Goal: Information Seeking & Learning: Learn about a topic

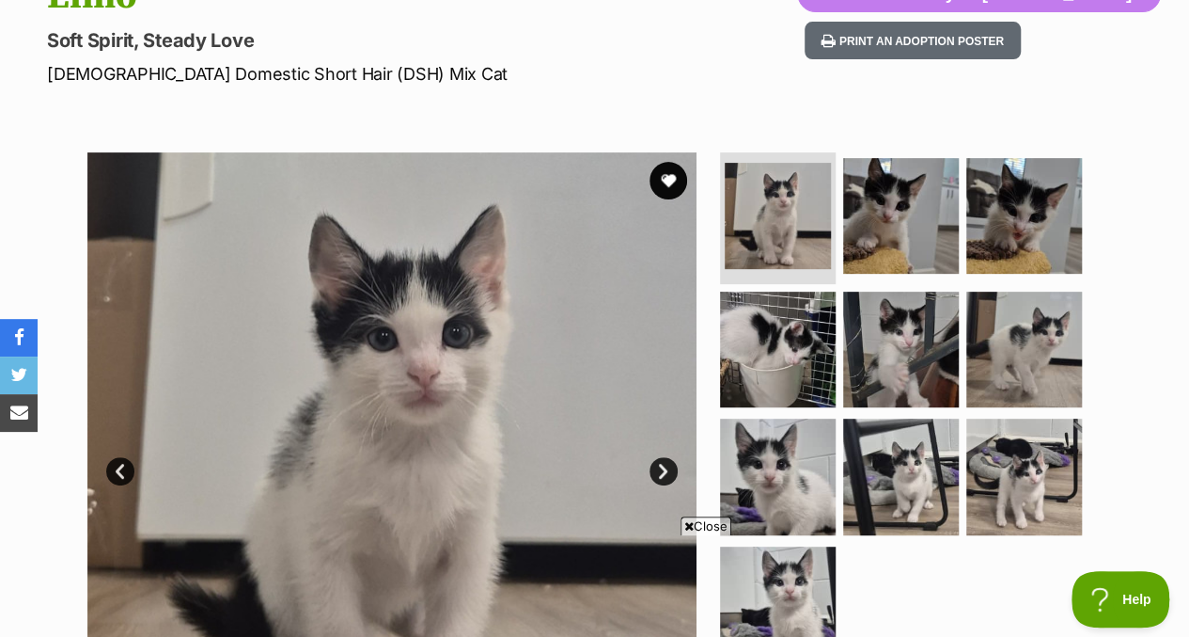
scroll to position [251, 0]
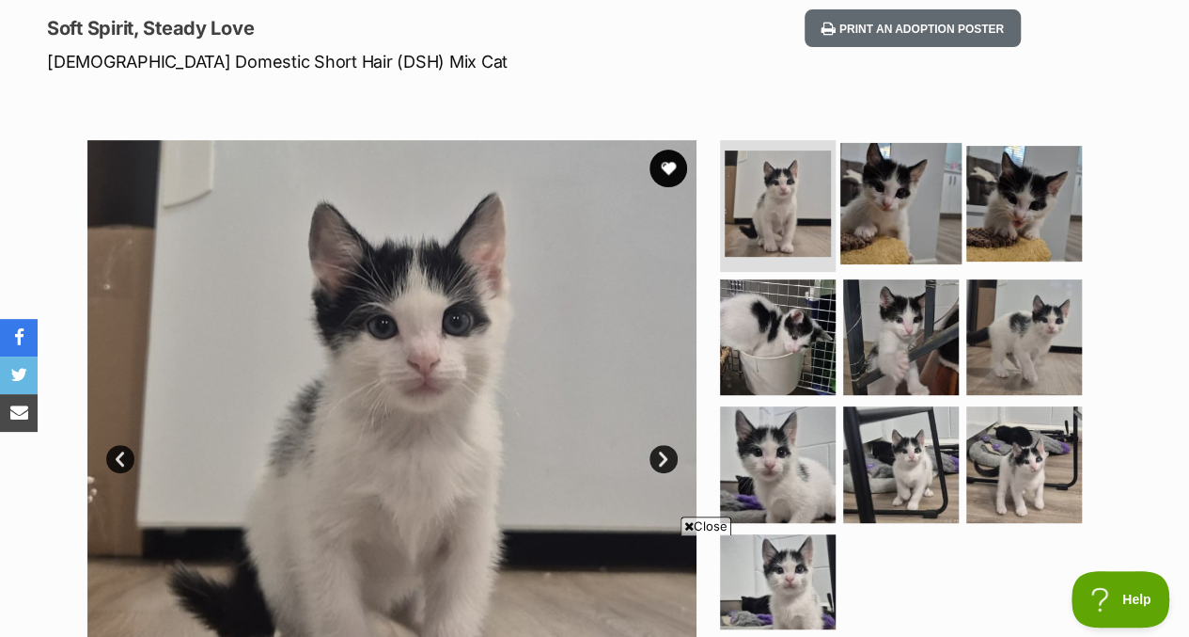
click at [869, 215] on img at bounding box center [901, 203] width 121 height 121
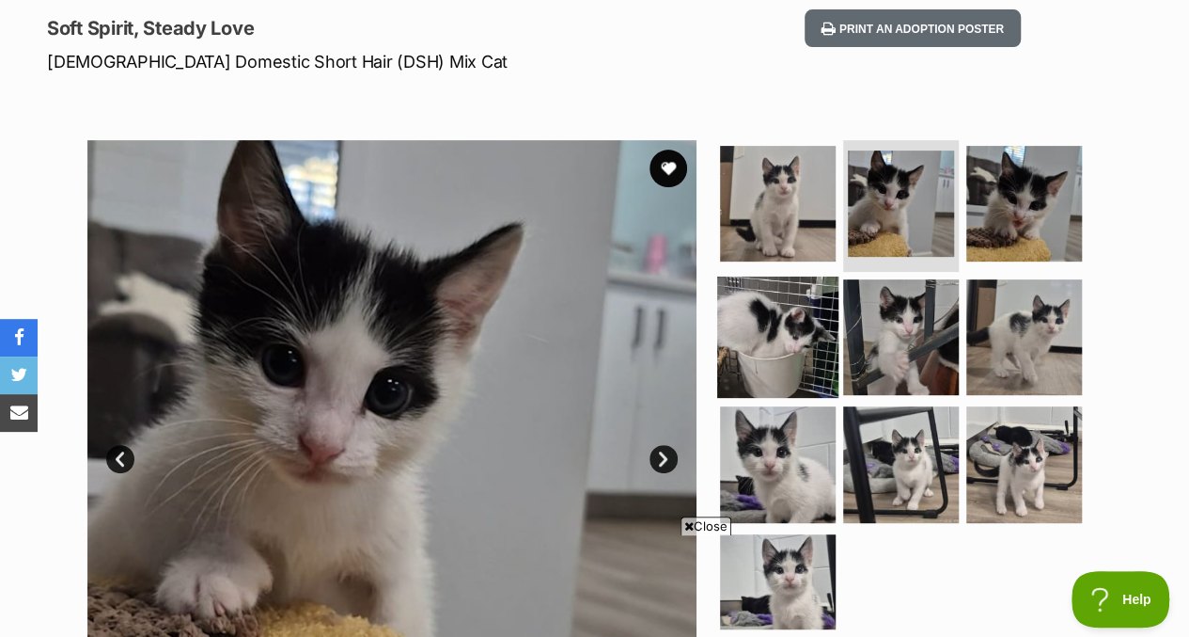
click at [783, 348] on img at bounding box center [777, 336] width 121 height 121
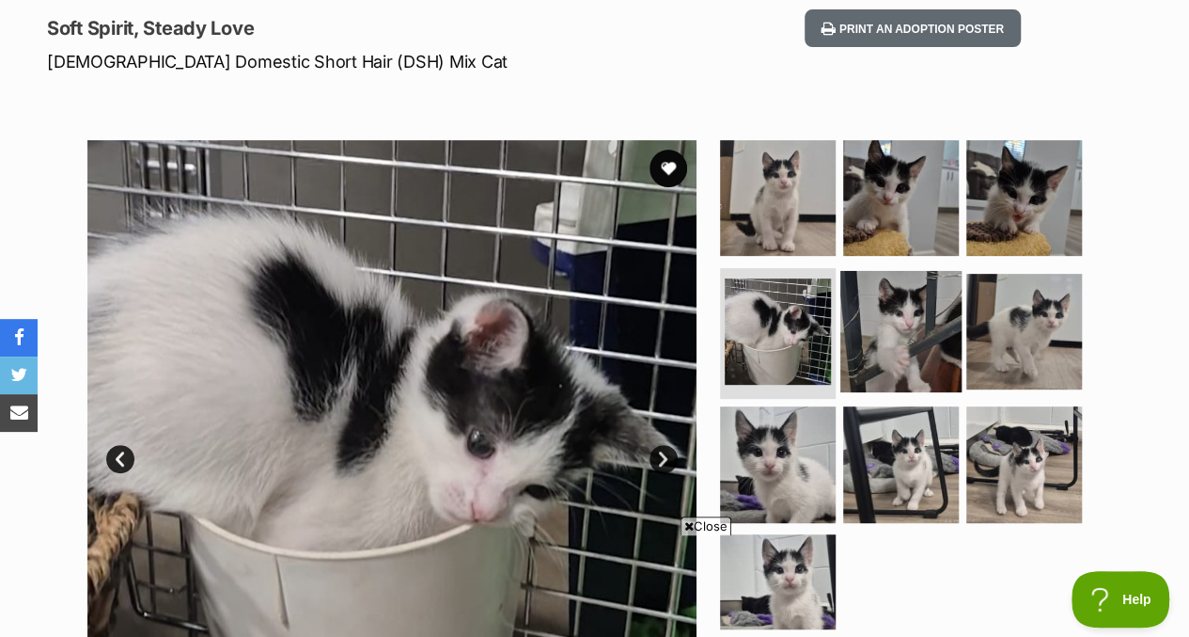
click at [893, 302] on img at bounding box center [901, 330] width 121 height 121
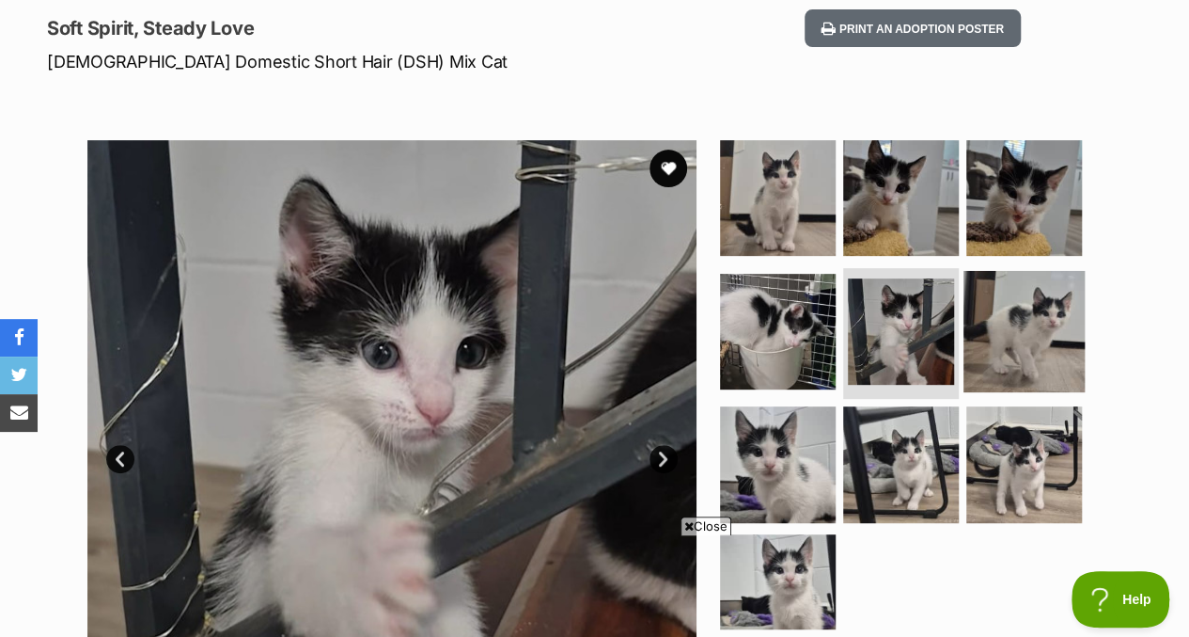
click at [985, 287] on img at bounding box center [1024, 330] width 121 height 121
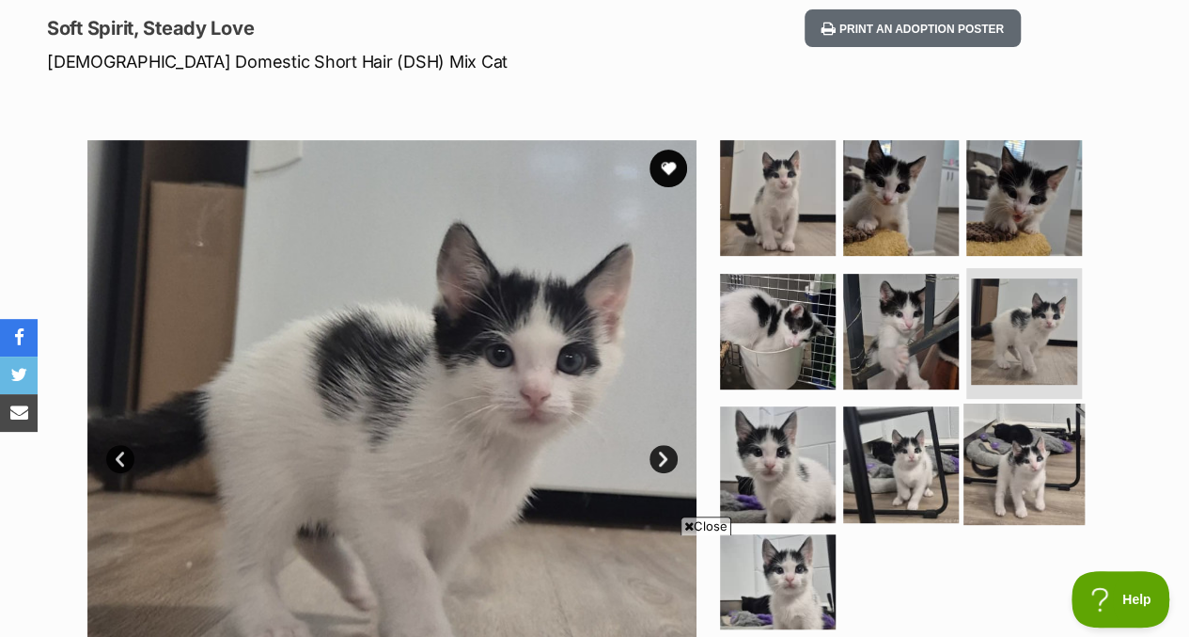
click at [1004, 463] on img at bounding box center [1024, 463] width 121 height 121
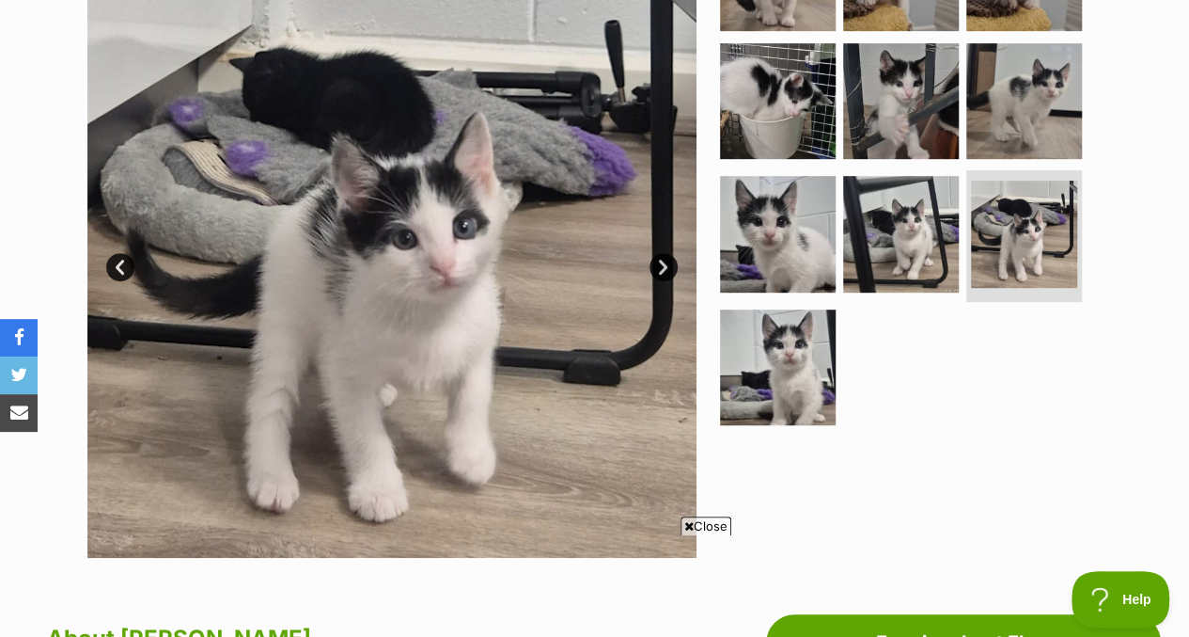
scroll to position [0, 0]
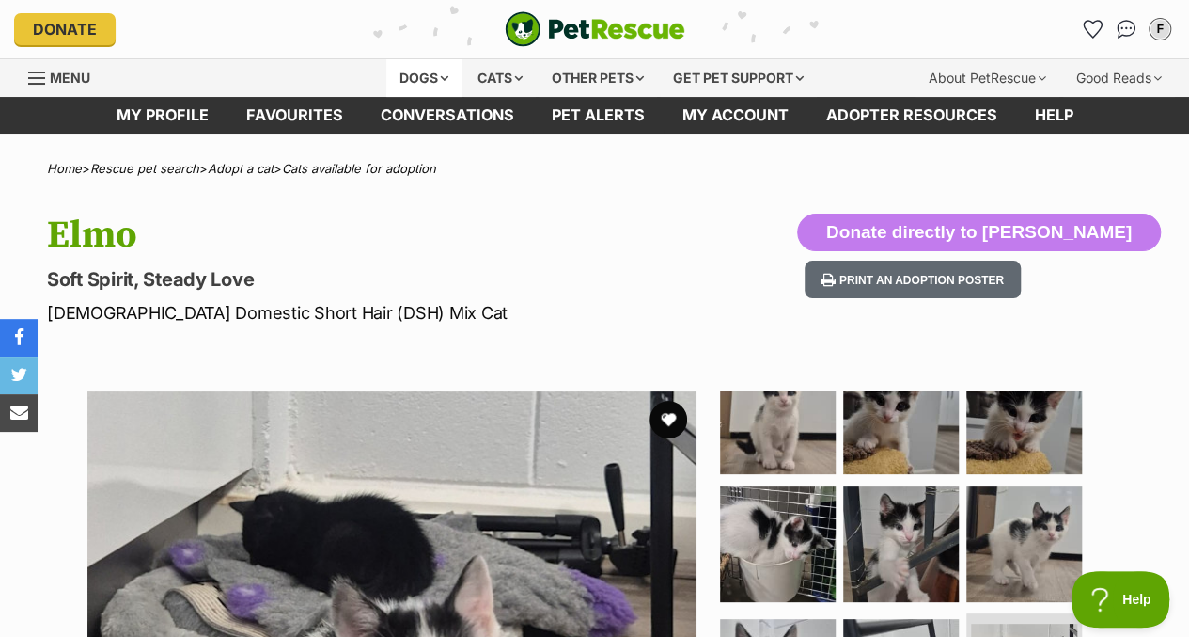
click at [446, 74] on div "Dogs" at bounding box center [423, 78] width 75 height 38
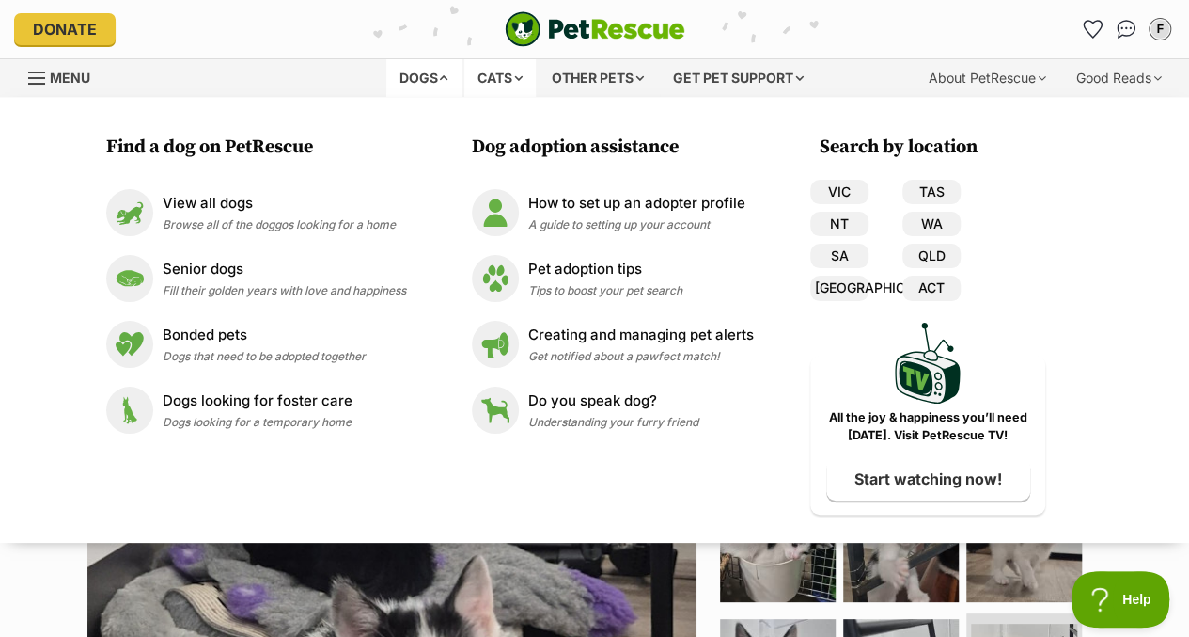
click at [510, 72] on div "Cats" at bounding box center [500, 78] width 71 height 38
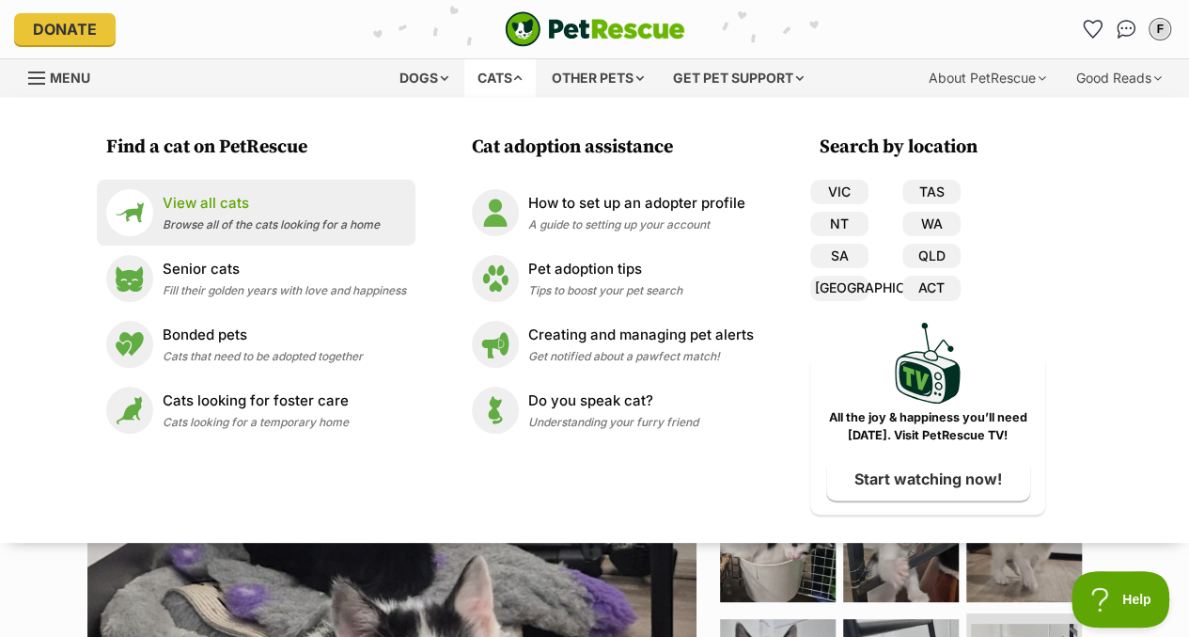
click at [405, 212] on link "View all cats Browse all of the cats looking for a home" at bounding box center [256, 212] width 300 height 47
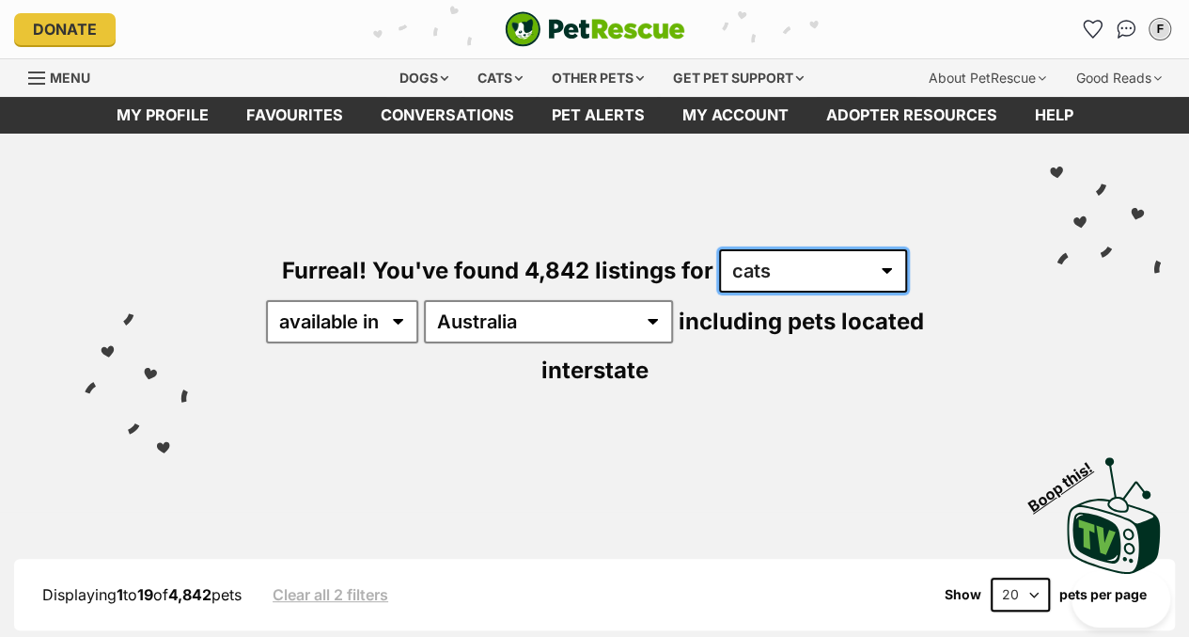
click at [755, 282] on select "any type of pet cats dogs other pets" at bounding box center [813, 270] width 188 height 43
click at [758, 271] on select "any type of pet cats dogs other pets" at bounding box center [813, 270] width 188 height 43
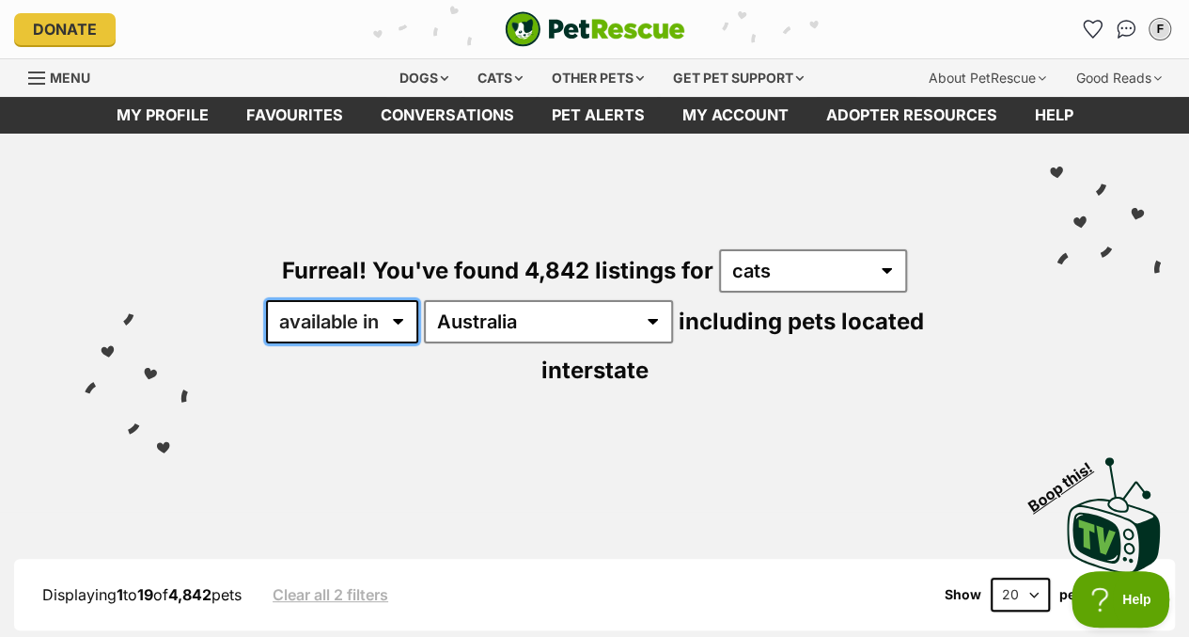
click at [377, 325] on select "available in located in" at bounding box center [342, 321] width 152 height 43
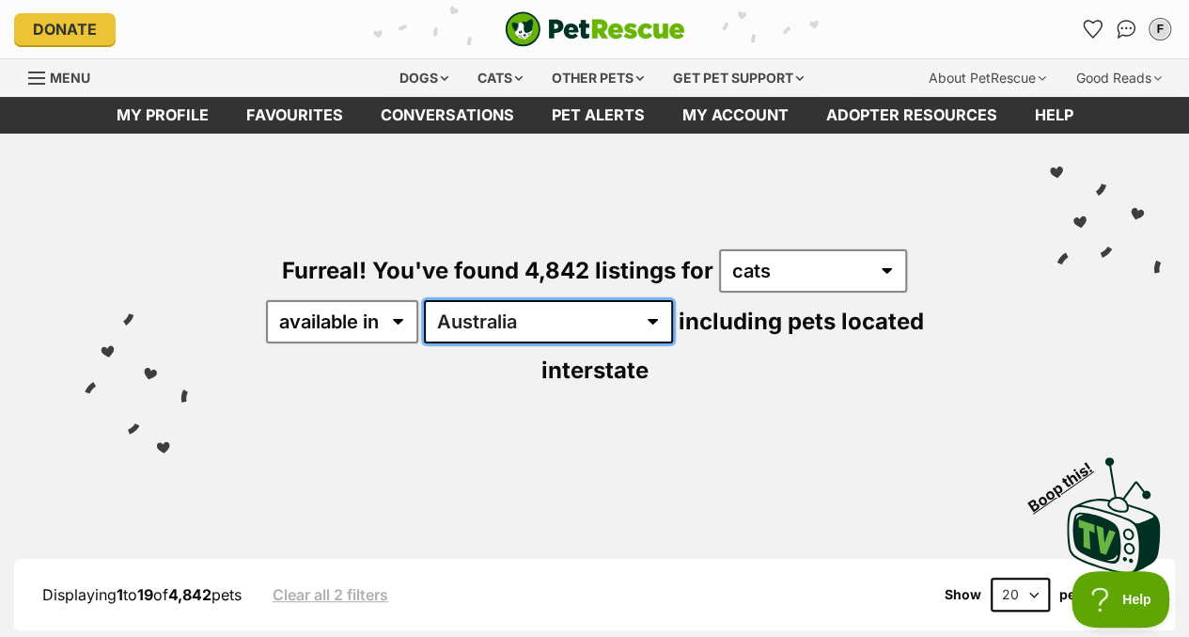
click at [459, 324] on select "Australia ACT NSW NT QLD SA TAS VIC WA" at bounding box center [548, 321] width 249 height 43
select select "WA"
click at [427, 300] on select "Australia ACT NSW NT QLD SA TAS VIC WA" at bounding box center [548, 321] width 249 height 43
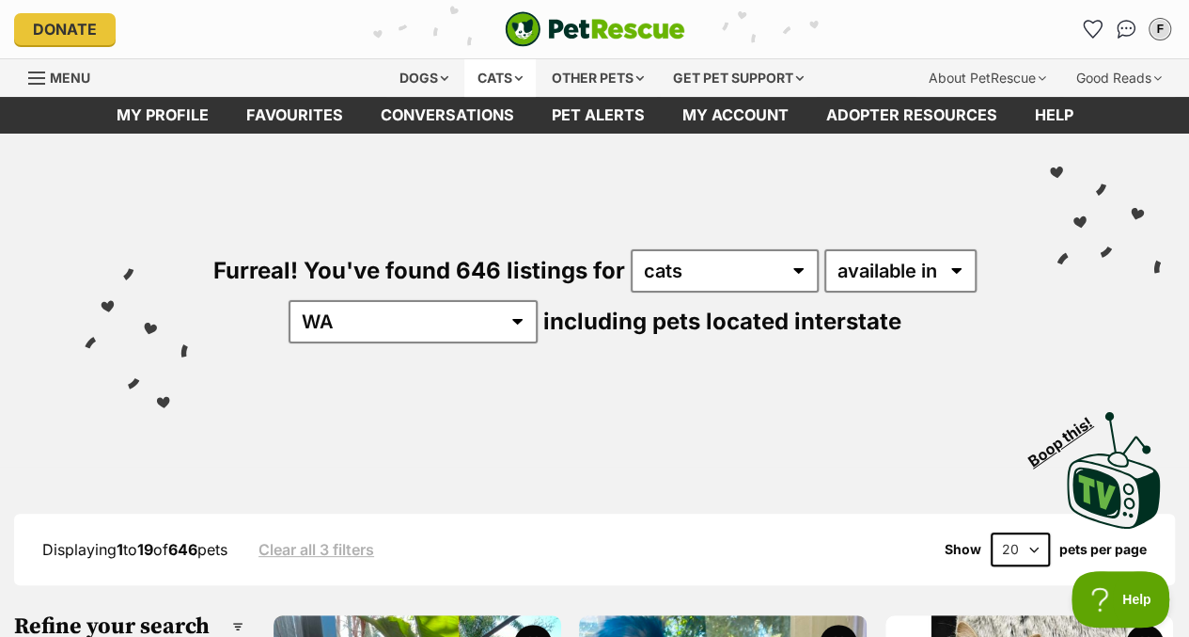
click at [507, 69] on div "Cats" at bounding box center [500, 78] width 71 height 38
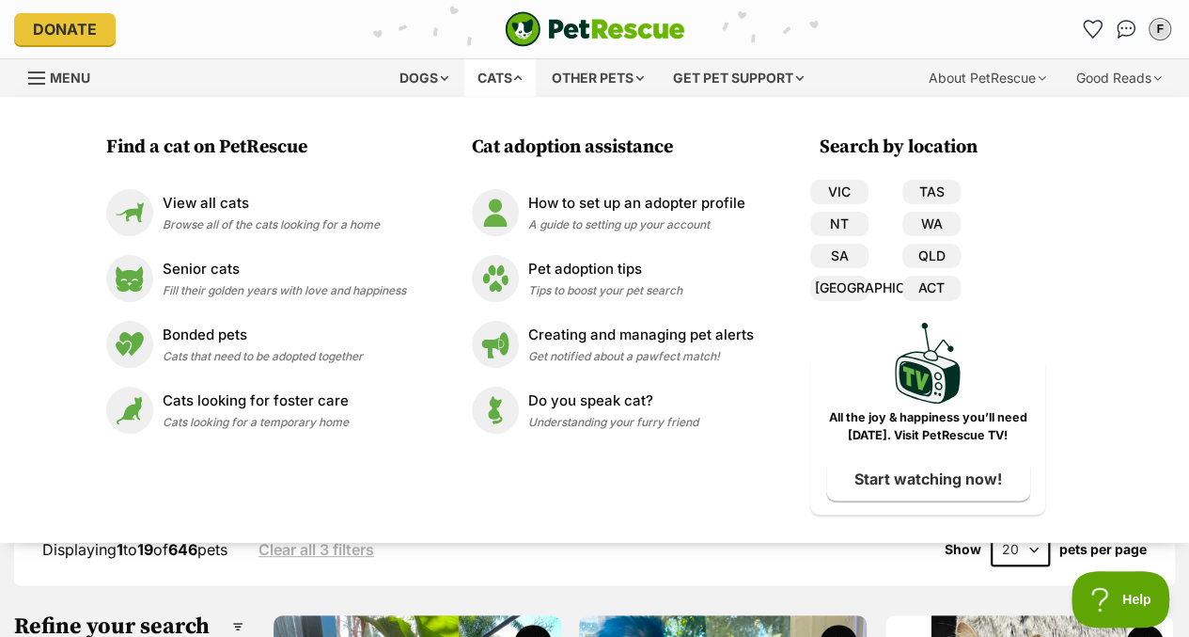
click at [792, 16] on div "F My account F Finn Edit profile Log out Pet alerts Pet alert matches Account s…" at bounding box center [981, 29] width 387 height 30
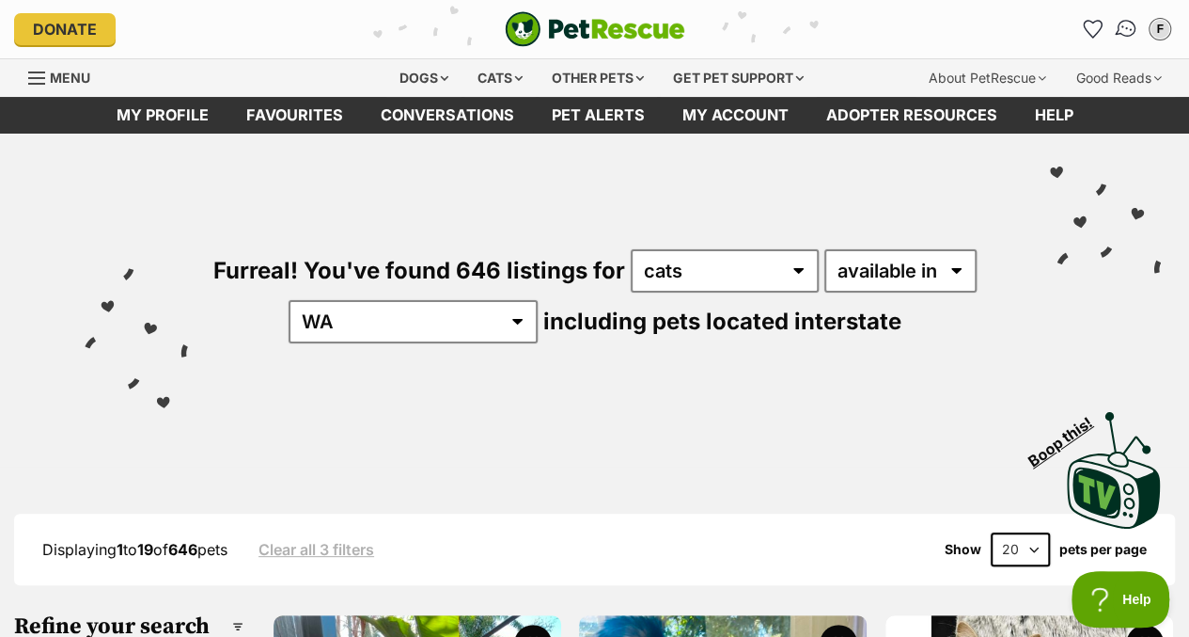
click at [1121, 33] on img "Conversations" at bounding box center [1126, 29] width 25 height 24
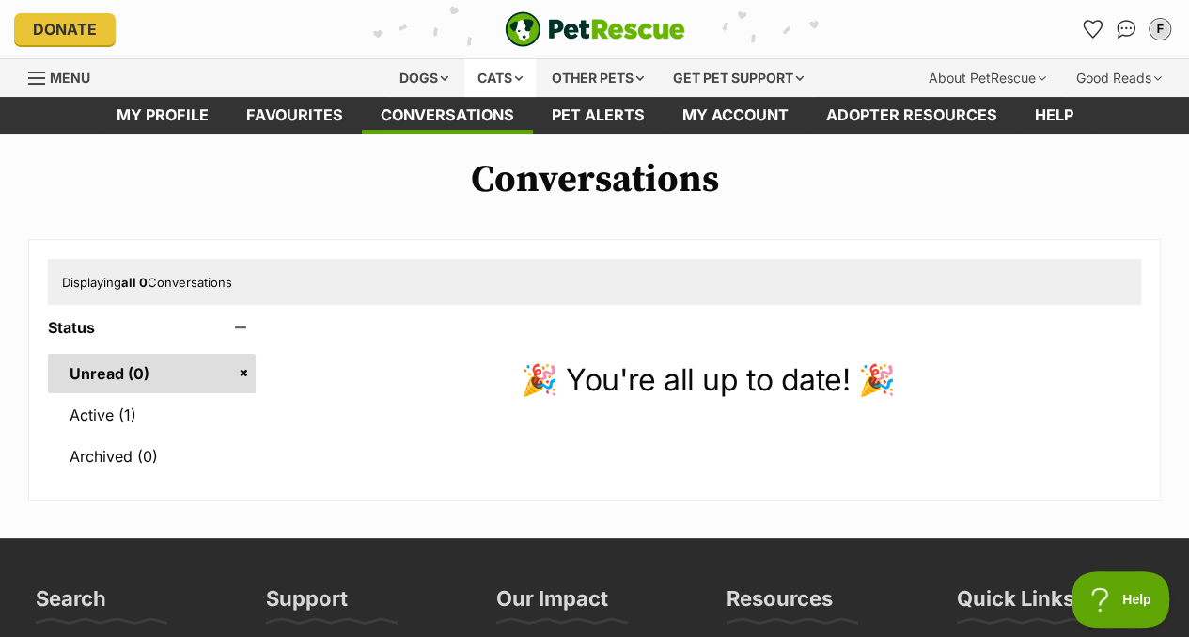
click at [484, 65] on div "Cats" at bounding box center [500, 78] width 71 height 38
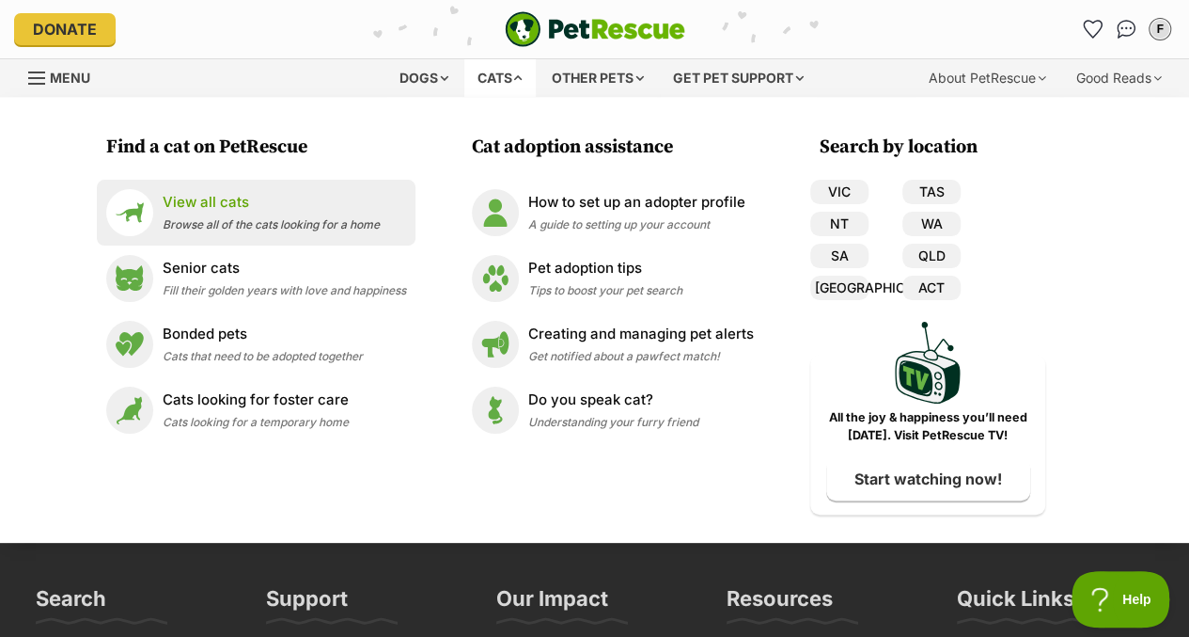
click at [292, 195] on p "View all cats" at bounding box center [271, 203] width 217 height 22
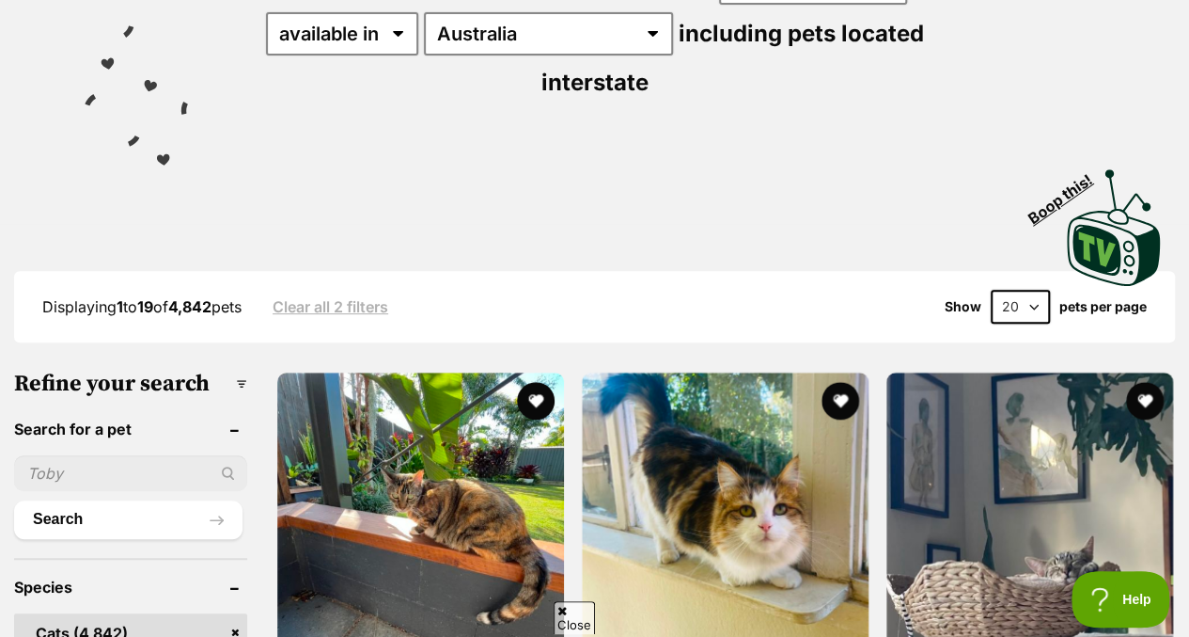
click at [173, 455] on input "text" at bounding box center [130, 473] width 233 height 36
type input "elise"
click at [14, 500] on button "Search" at bounding box center [128, 519] width 228 height 38
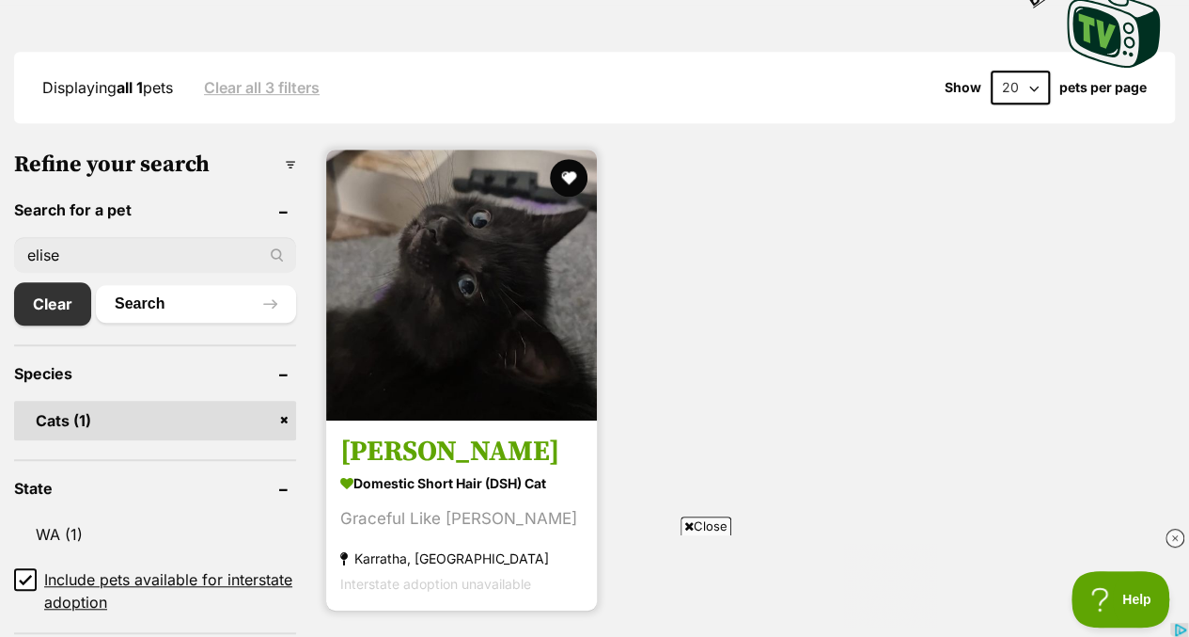
click at [454, 338] on img at bounding box center [461, 285] width 271 height 271
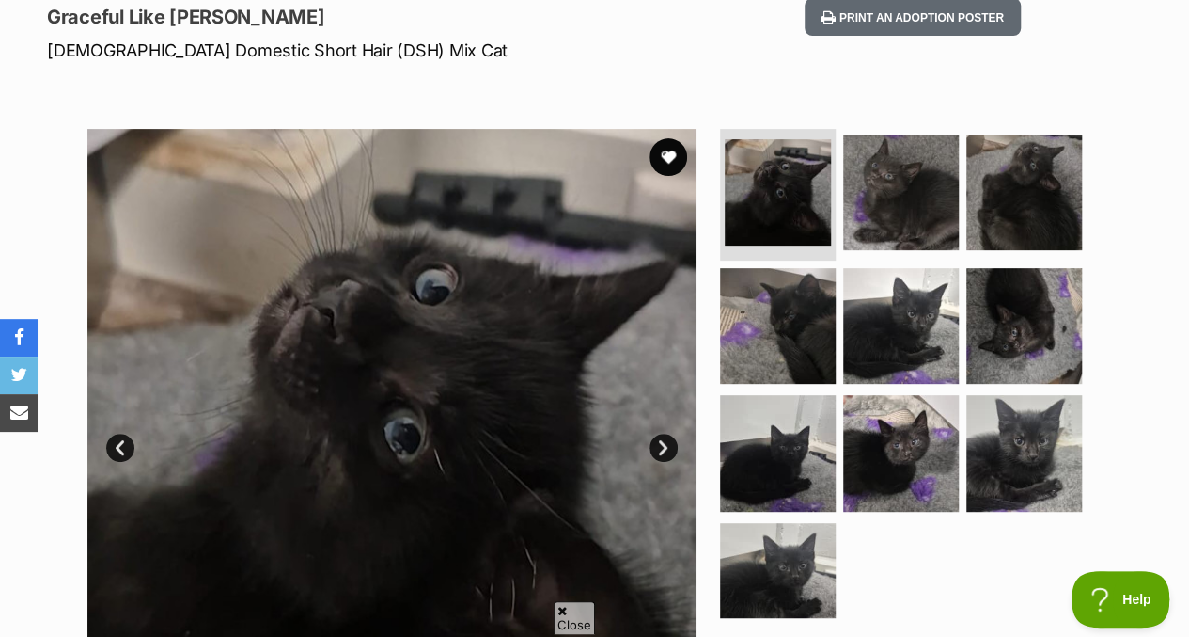
scroll to position [282, 0]
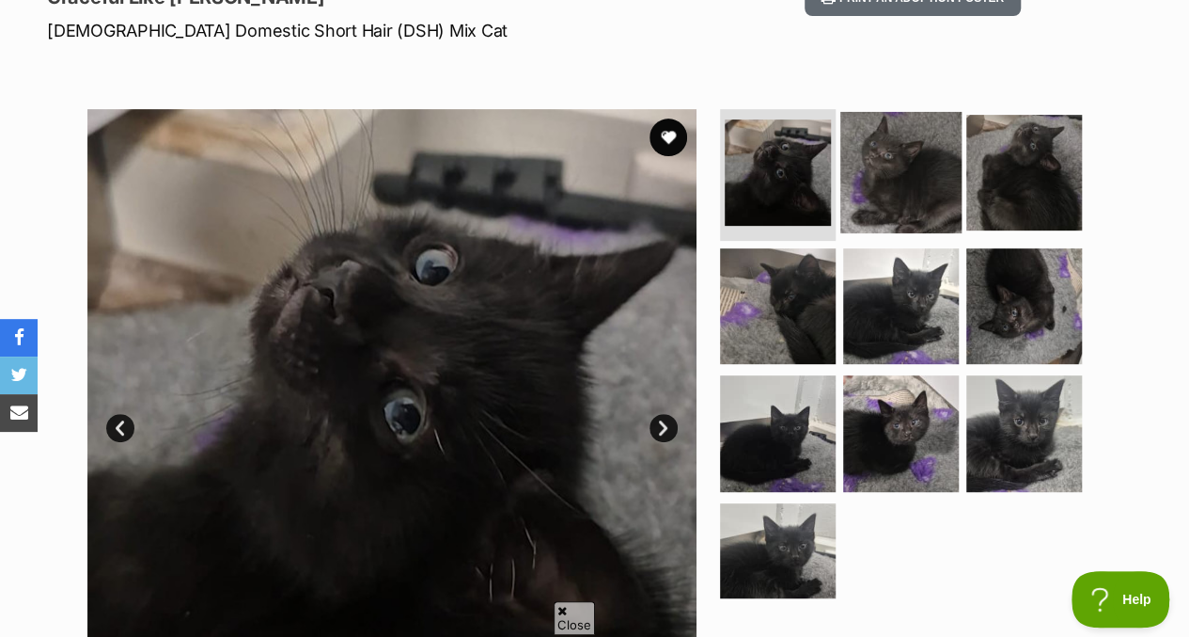
click at [918, 125] on img at bounding box center [901, 172] width 121 height 121
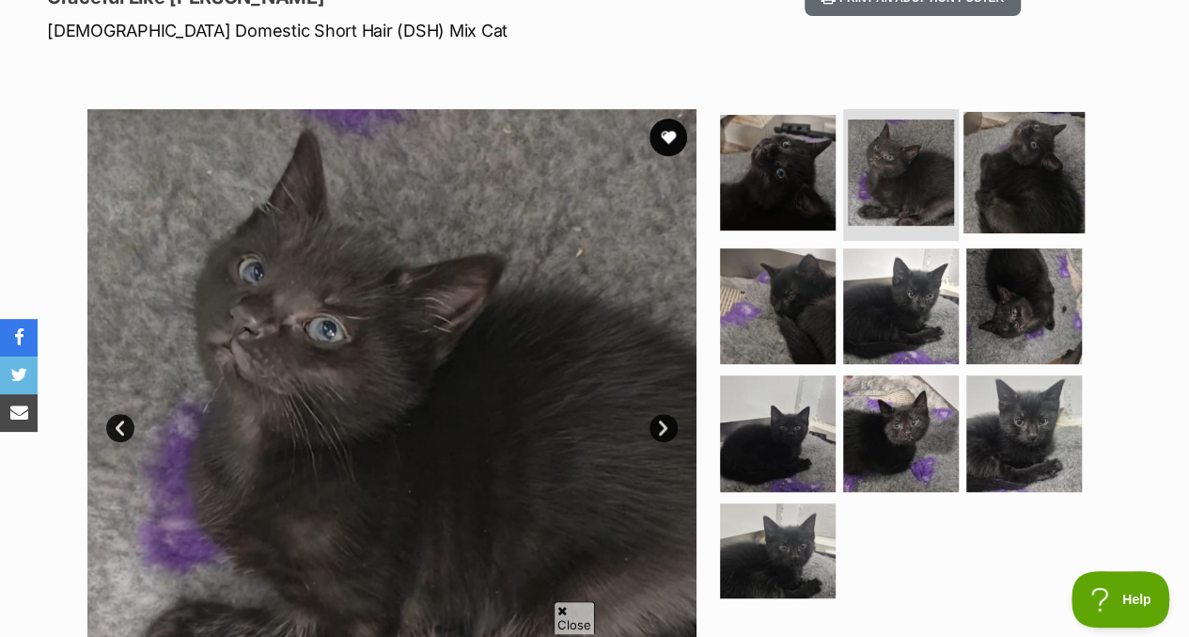
scroll to position [0, 0]
click at [1011, 157] on img at bounding box center [1024, 172] width 121 height 121
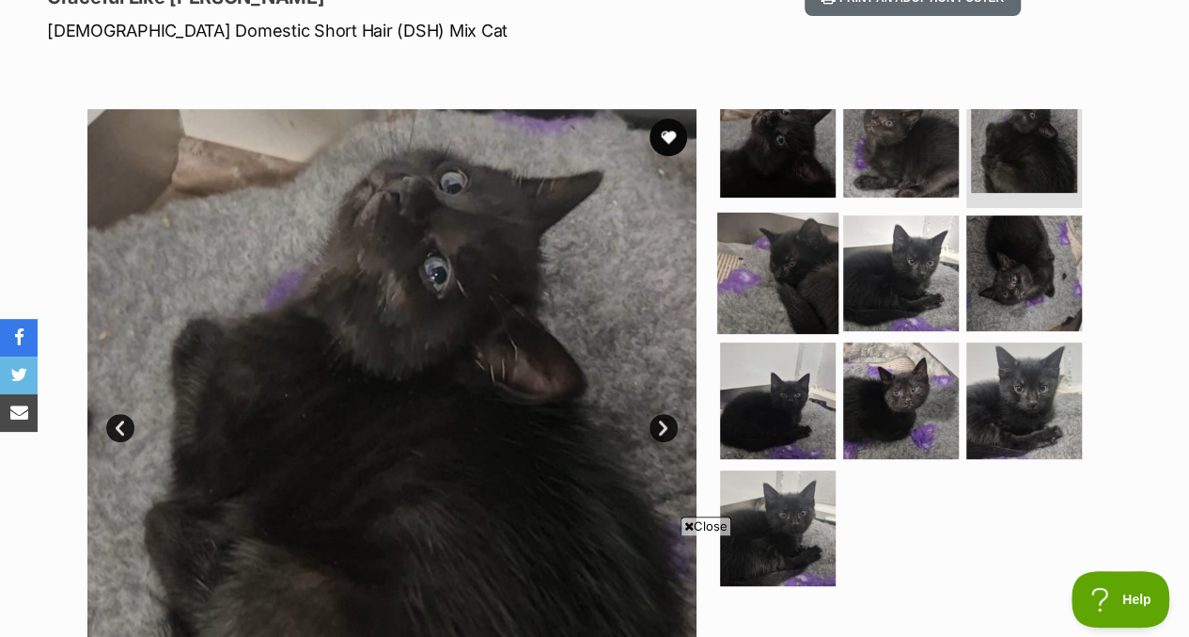
click at [797, 258] on img at bounding box center [777, 272] width 121 height 121
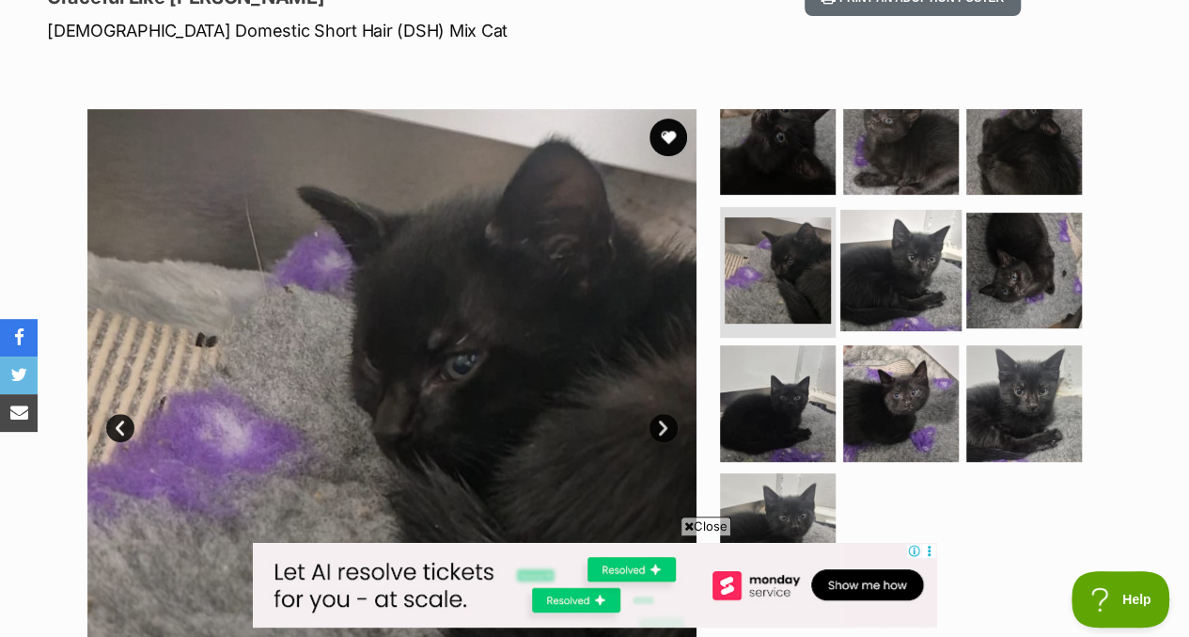
click at [908, 234] on img at bounding box center [901, 269] width 121 height 121
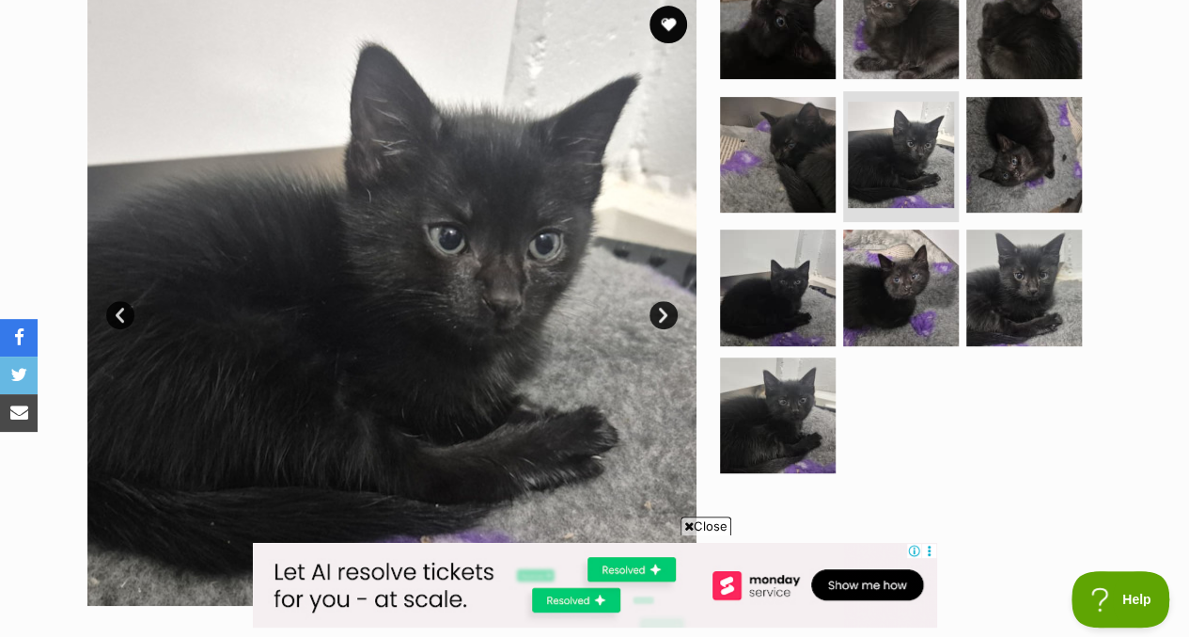
scroll to position [397, 0]
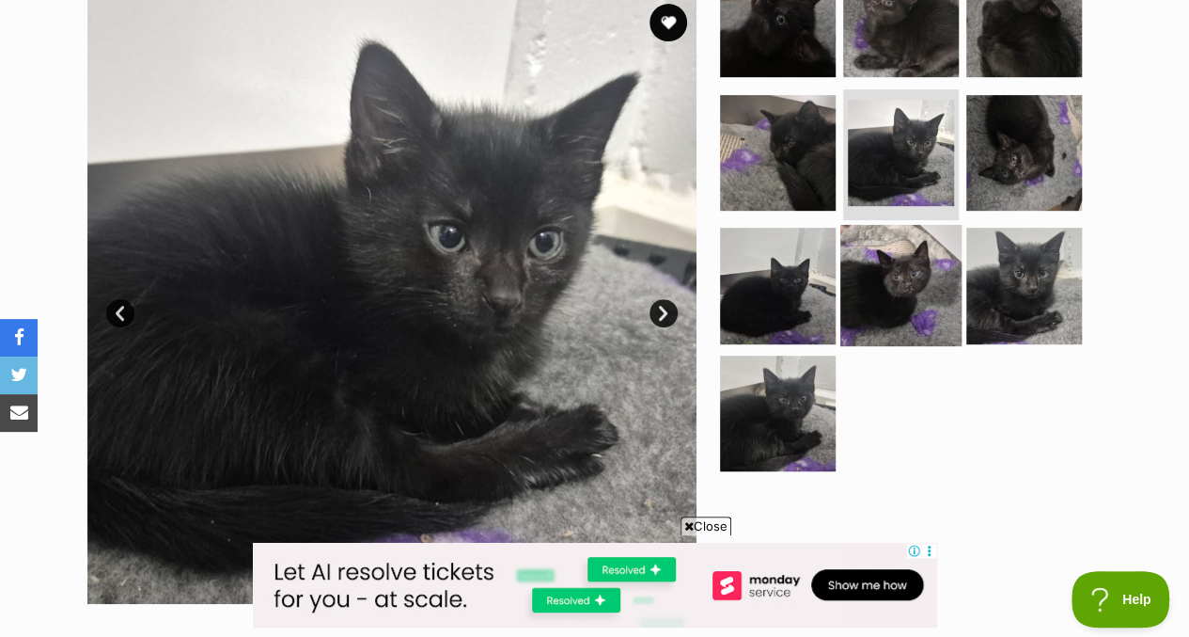
click at [921, 313] on img at bounding box center [901, 285] width 121 height 121
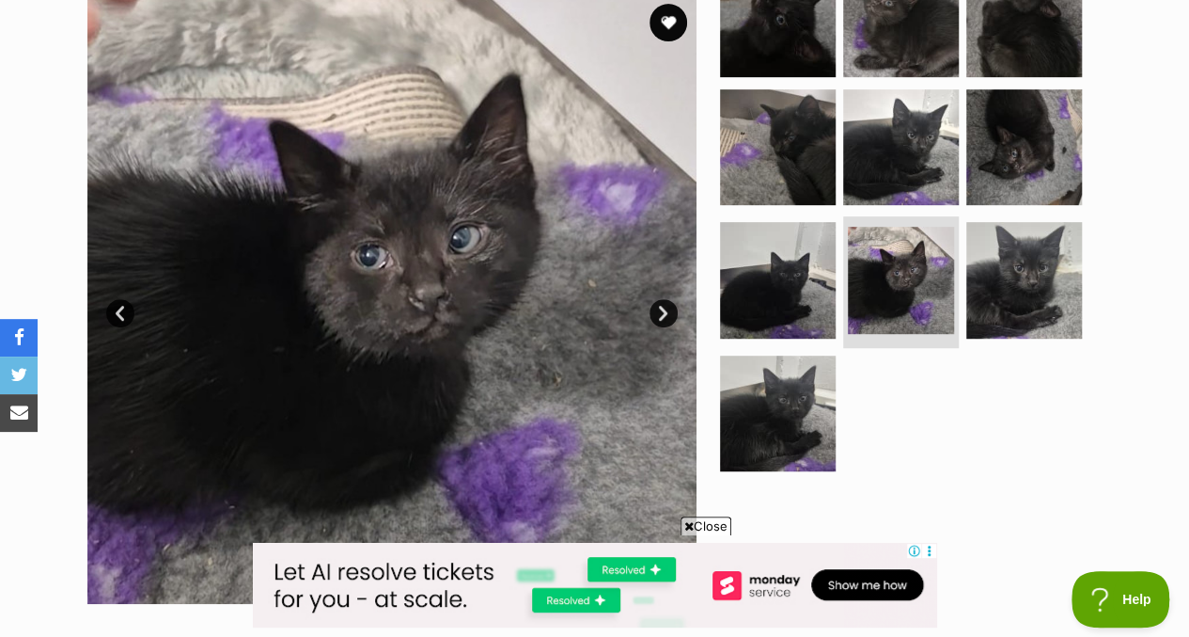
click at [835, 366] on ul at bounding box center [910, 238] width 386 height 489
click at [1011, 142] on img at bounding box center [1024, 146] width 121 height 121
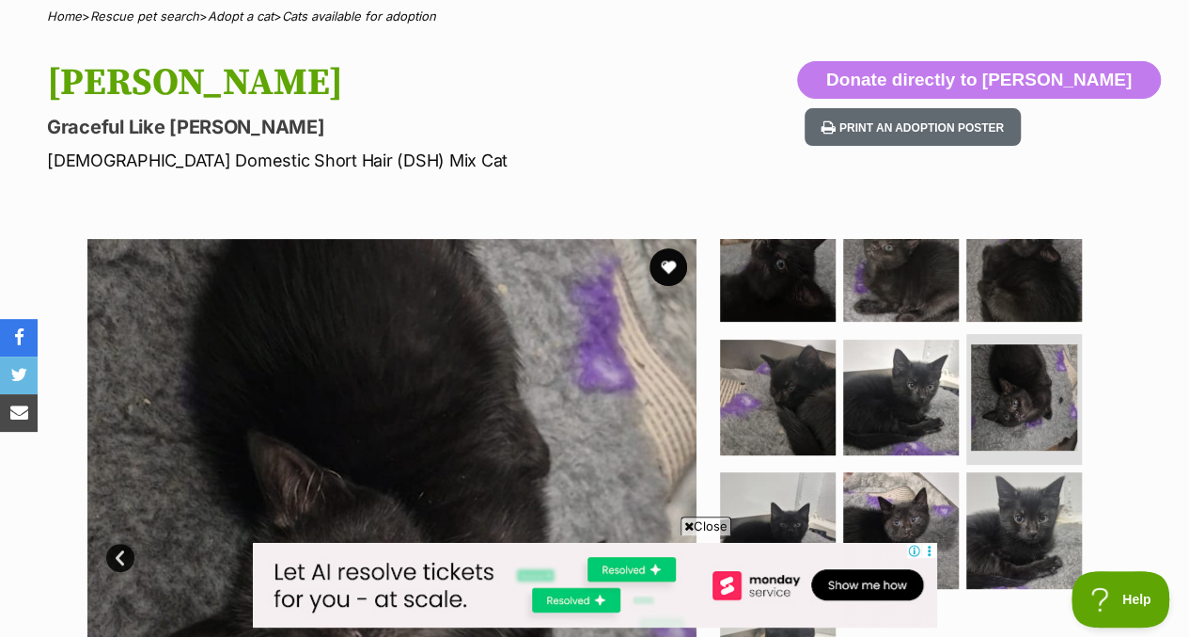
scroll to position [162, 0]
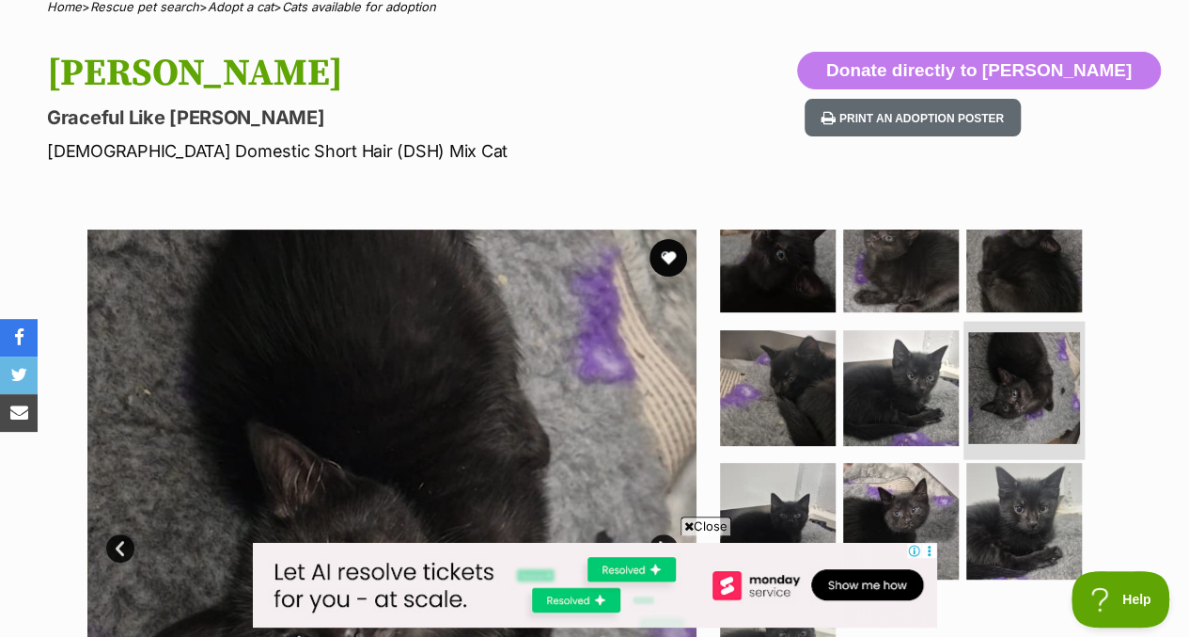
click at [977, 386] on img at bounding box center [1025, 388] width 112 height 112
click at [993, 386] on img at bounding box center [1025, 388] width 112 height 112
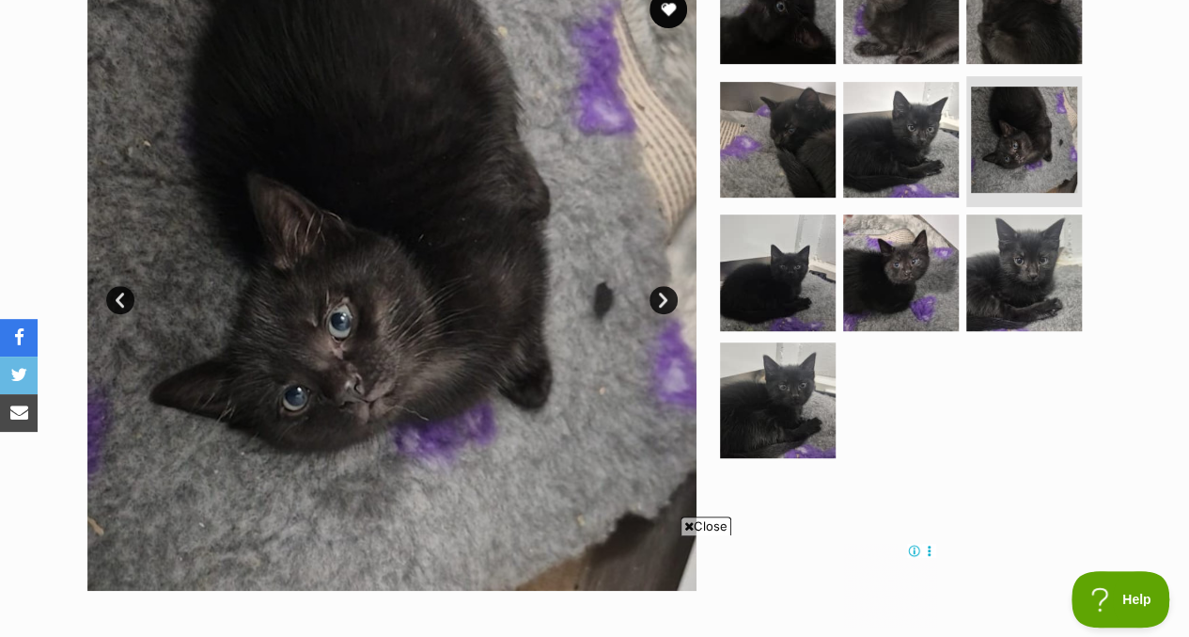
scroll to position [409, 0]
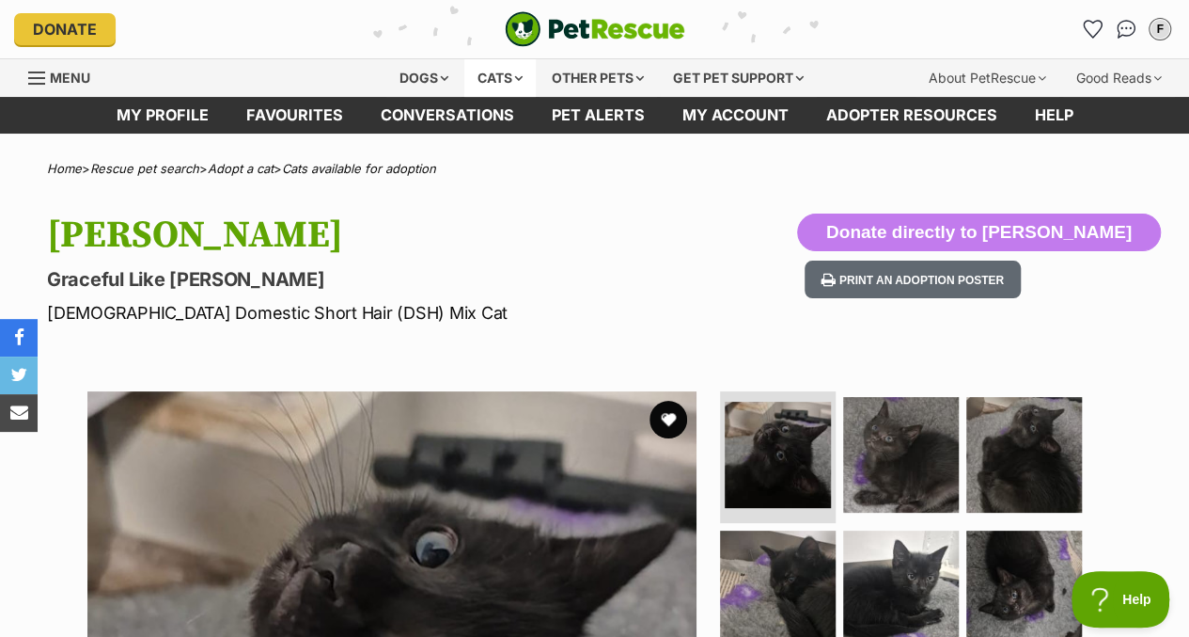
click at [517, 66] on div "Cats" at bounding box center [500, 78] width 71 height 38
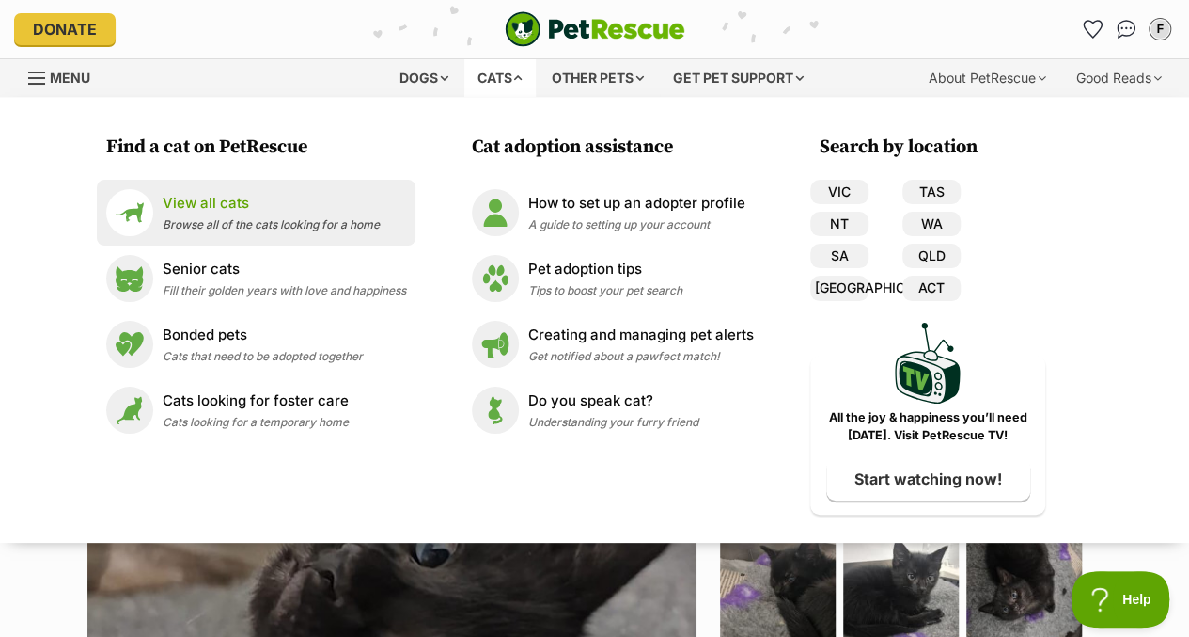
click at [239, 228] on span "Browse all of the cats looking for a home" at bounding box center [271, 224] width 217 height 14
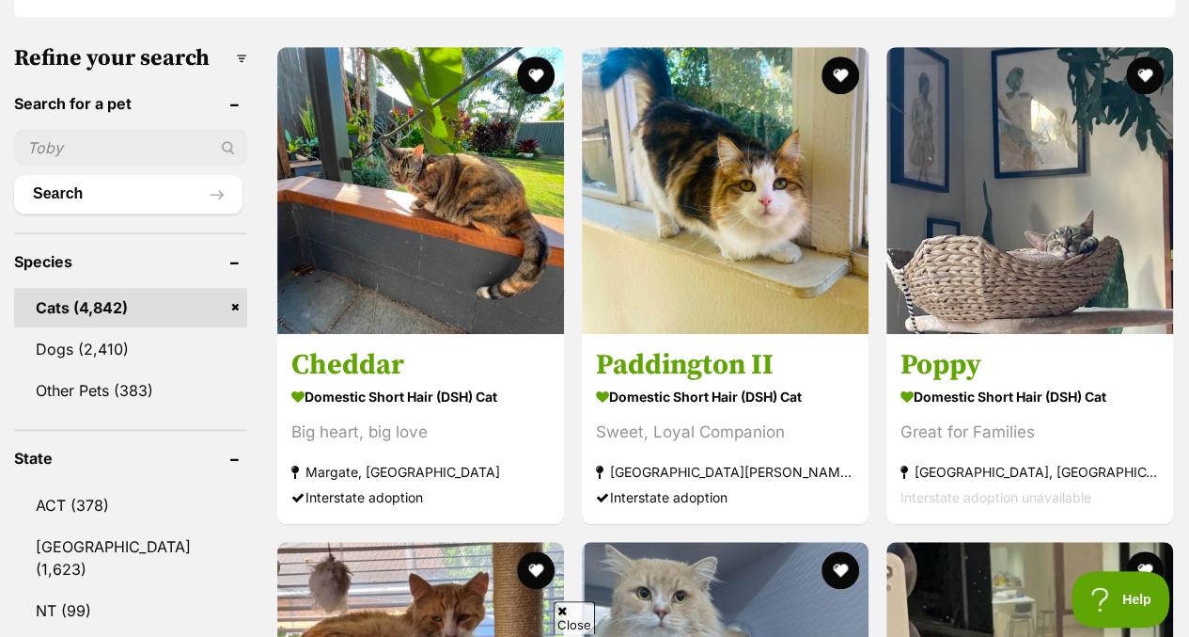
click at [171, 130] on input "text" at bounding box center [130, 148] width 233 height 36
type input "elmo"
click at [14, 175] on button "Search" at bounding box center [128, 194] width 228 height 38
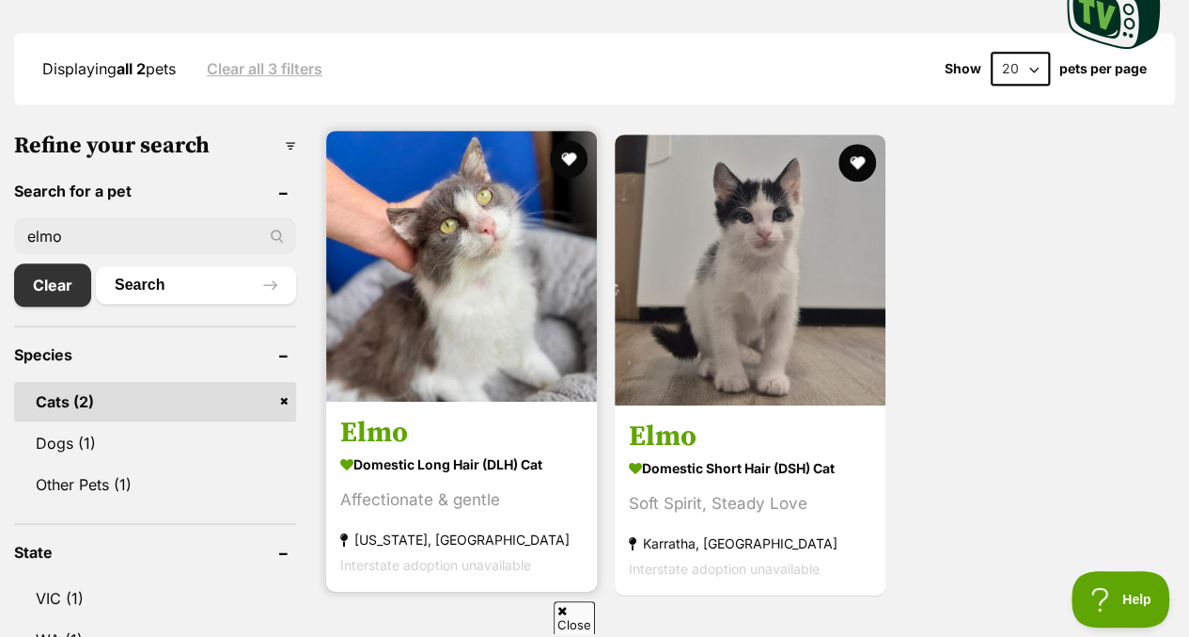
click at [500, 248] on img at bounding box center [461, 266] width 271 height 271
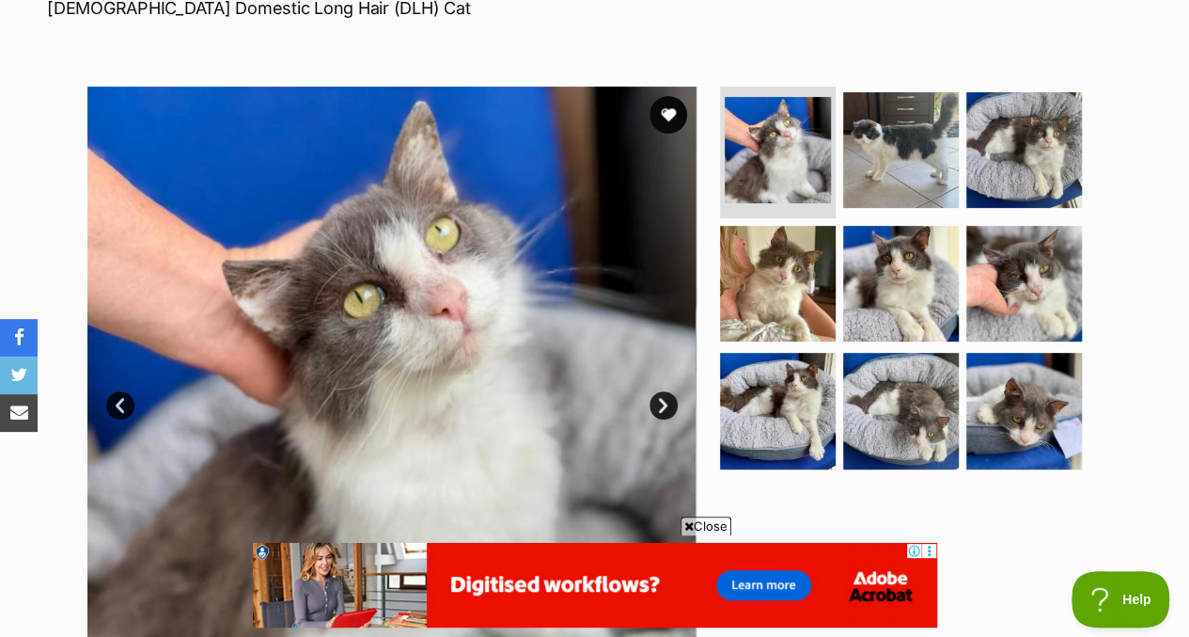
scroll to position [311, 0]
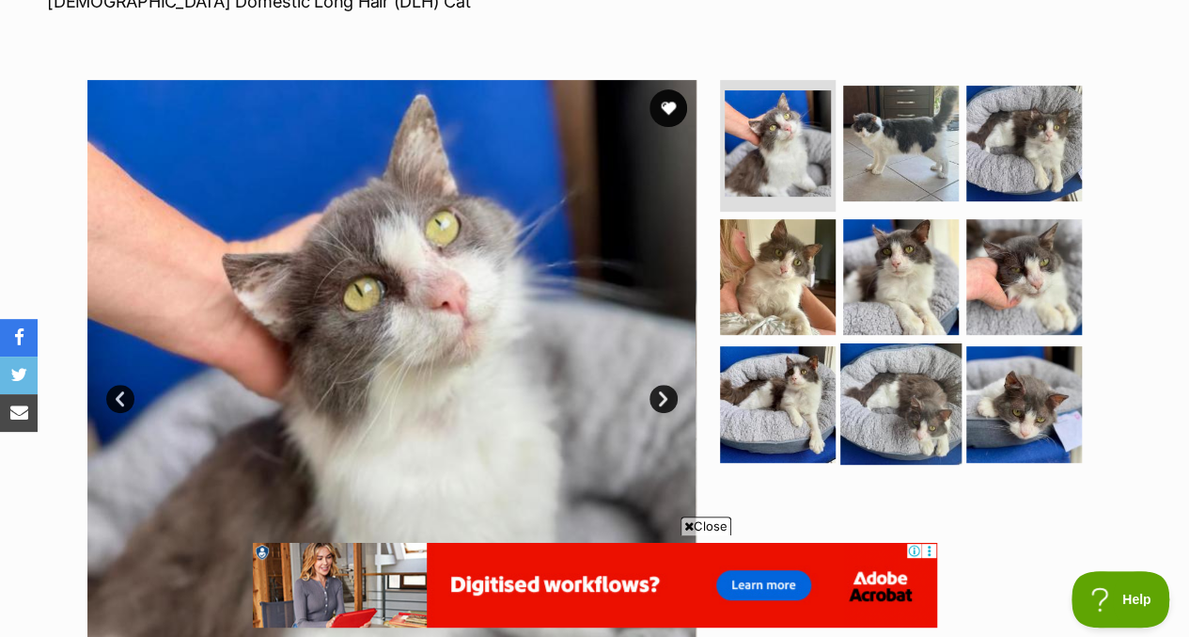
click at [905, 420] on img at bounding box center [901, 403] width 121 height 121
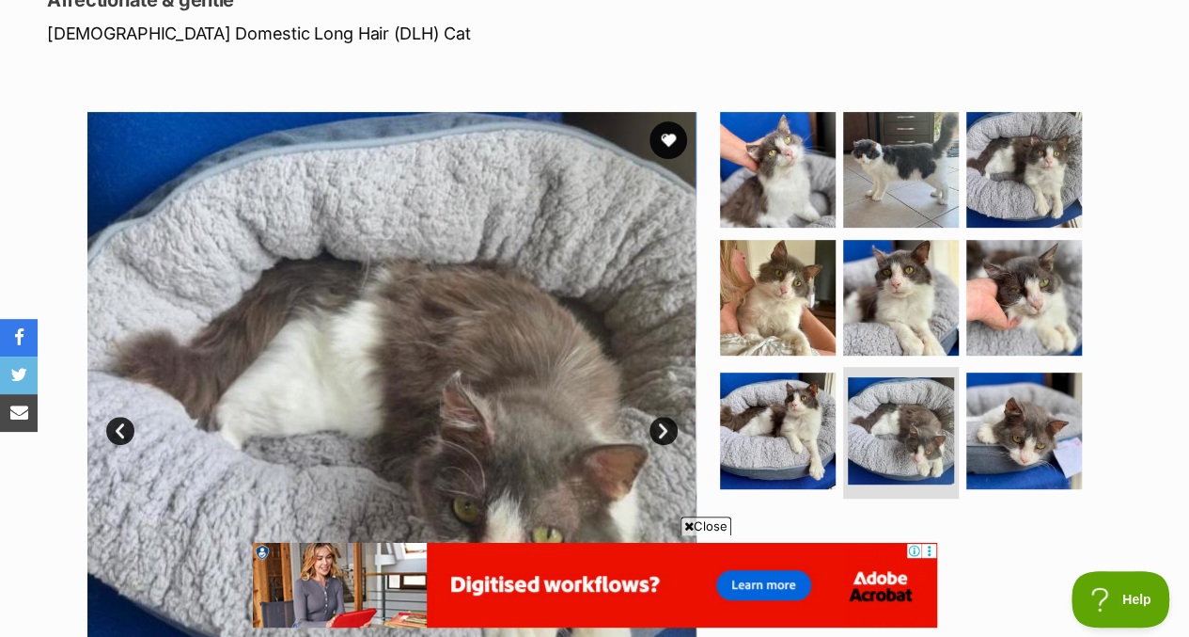
scroll to position [270, 0]
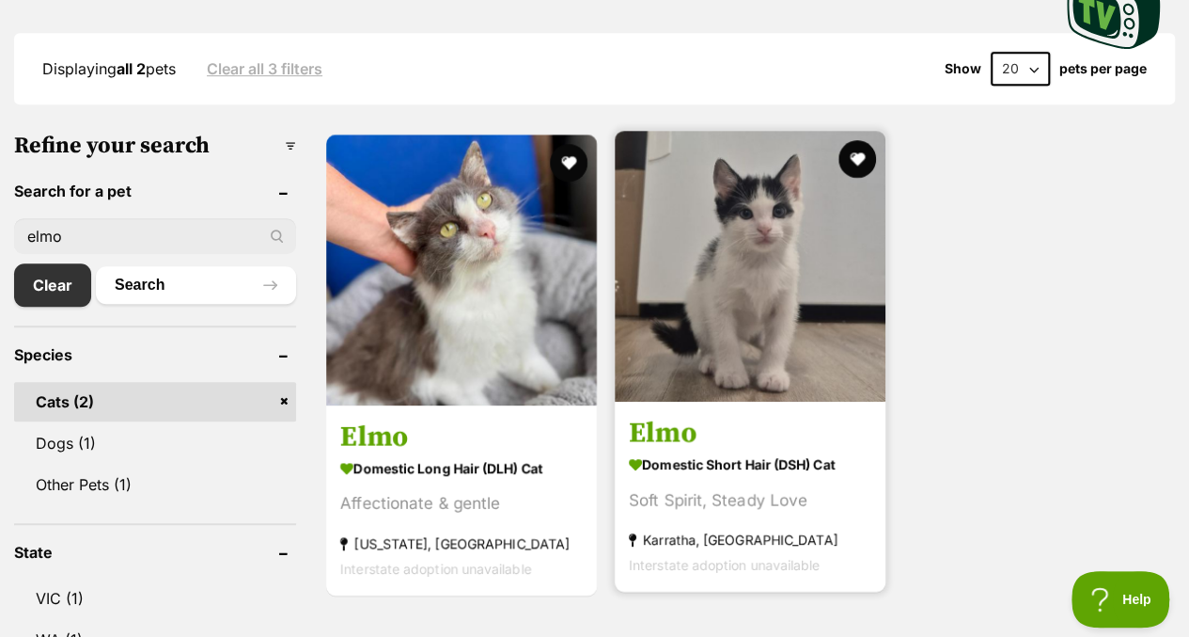
click at [769, 249] on img at bounding box center [750, 266] width 271 height 271
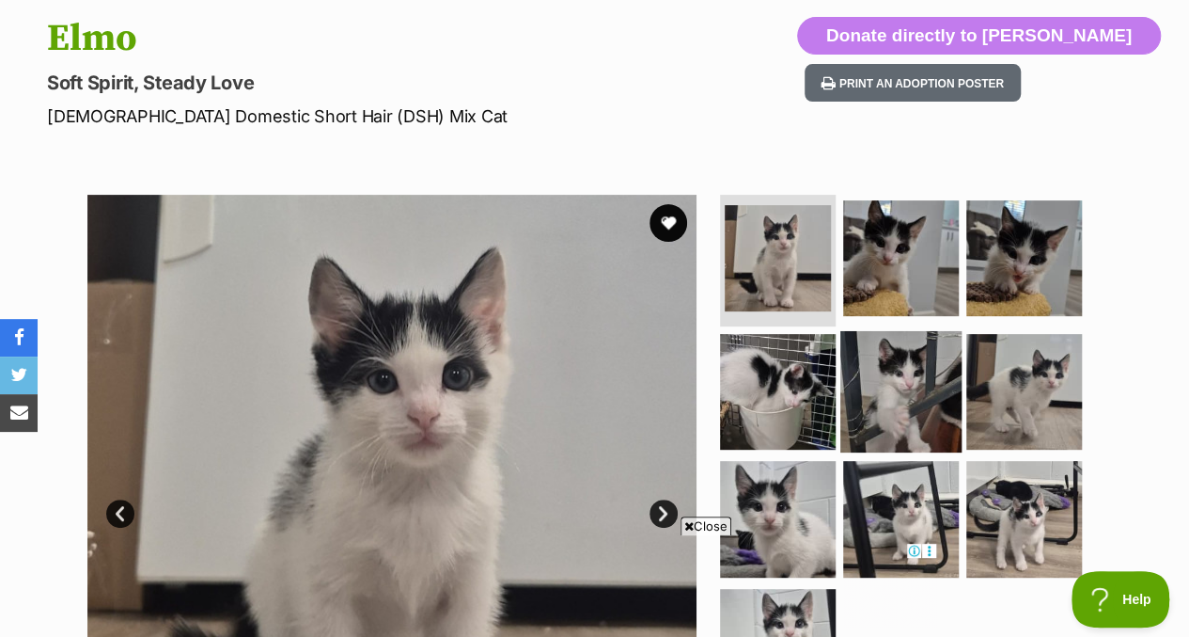
scroll to position [38, 0]
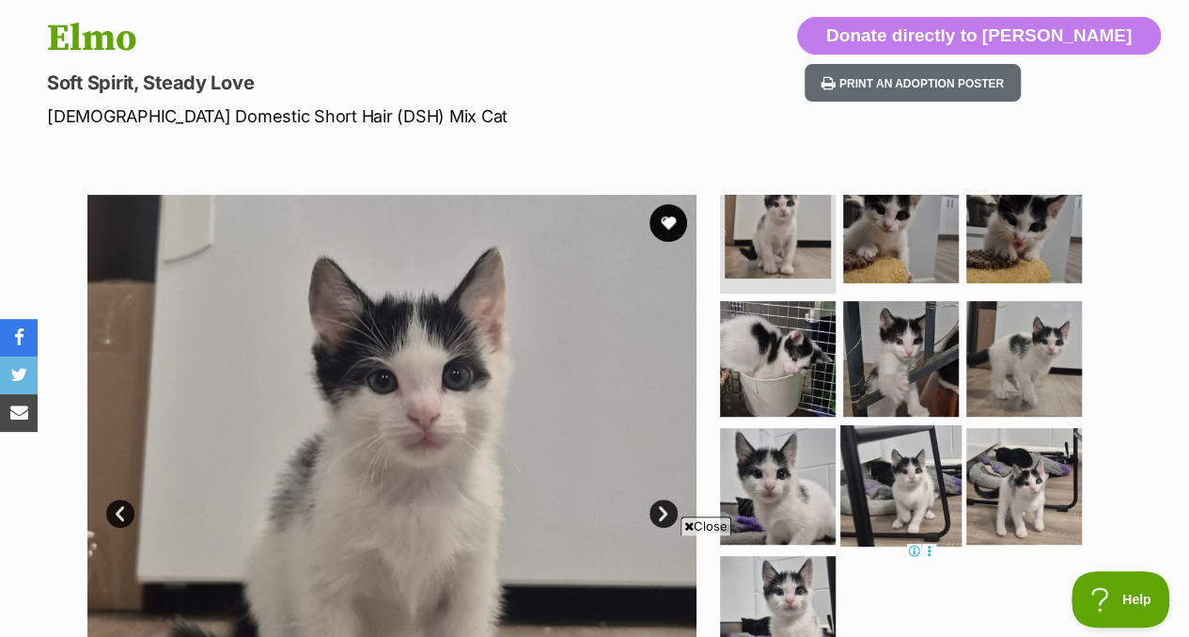
click at [933, 457] on img at bounding box center [901, 485] width 121 height 121
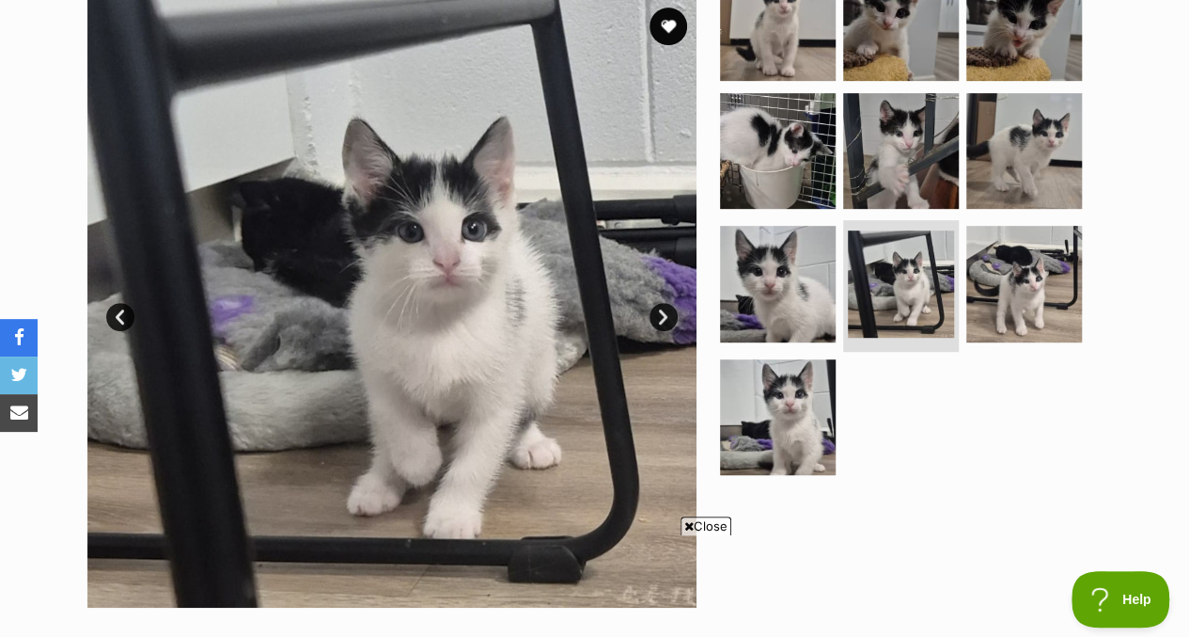
scroll to position [394, 0]
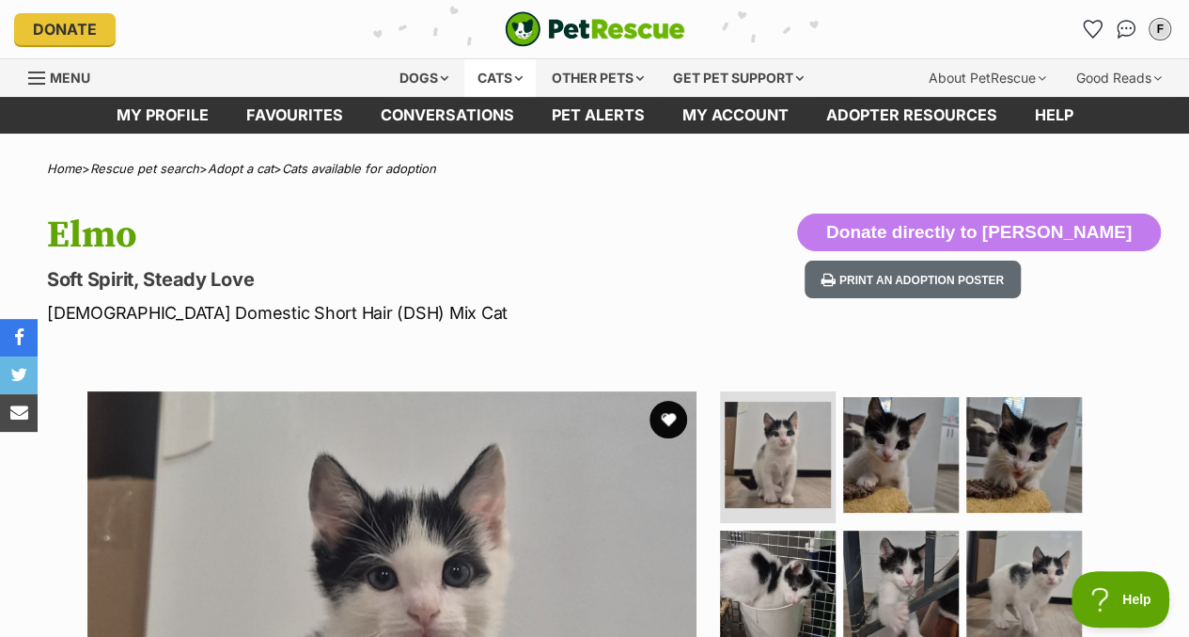
click at [500, 64] on div "Cats" at bounding box center [500, 78] width 71 height 38
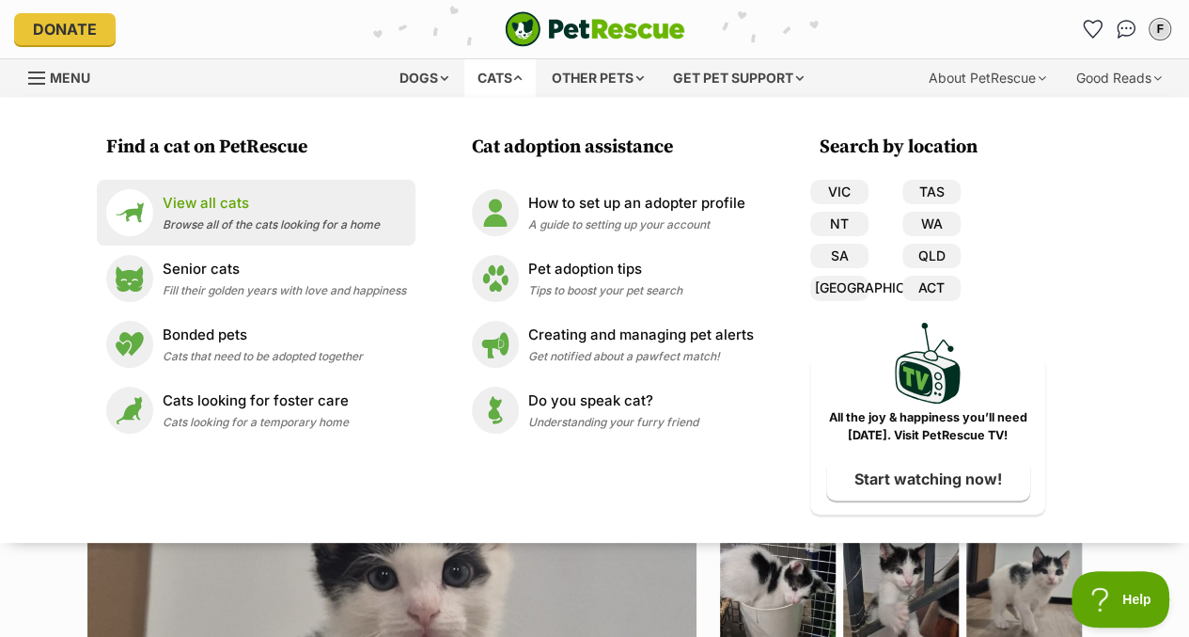
click at [344, 200] on p "View all cats" at bounding box center [271, 204] width 217 height 22
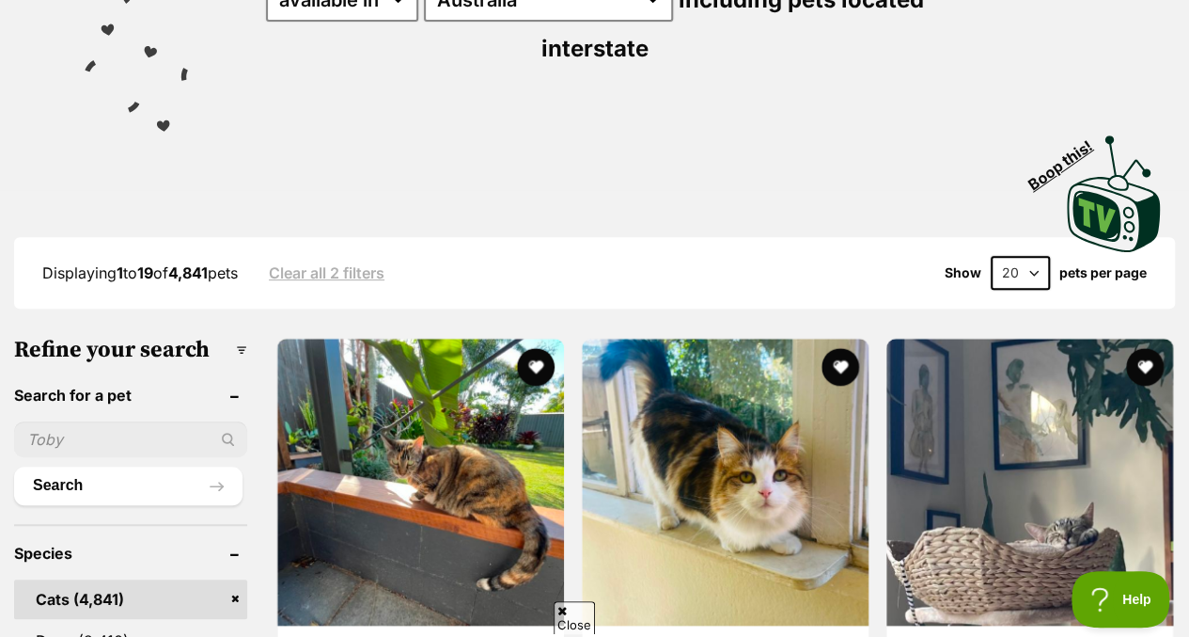
scroll to position [328, 0]
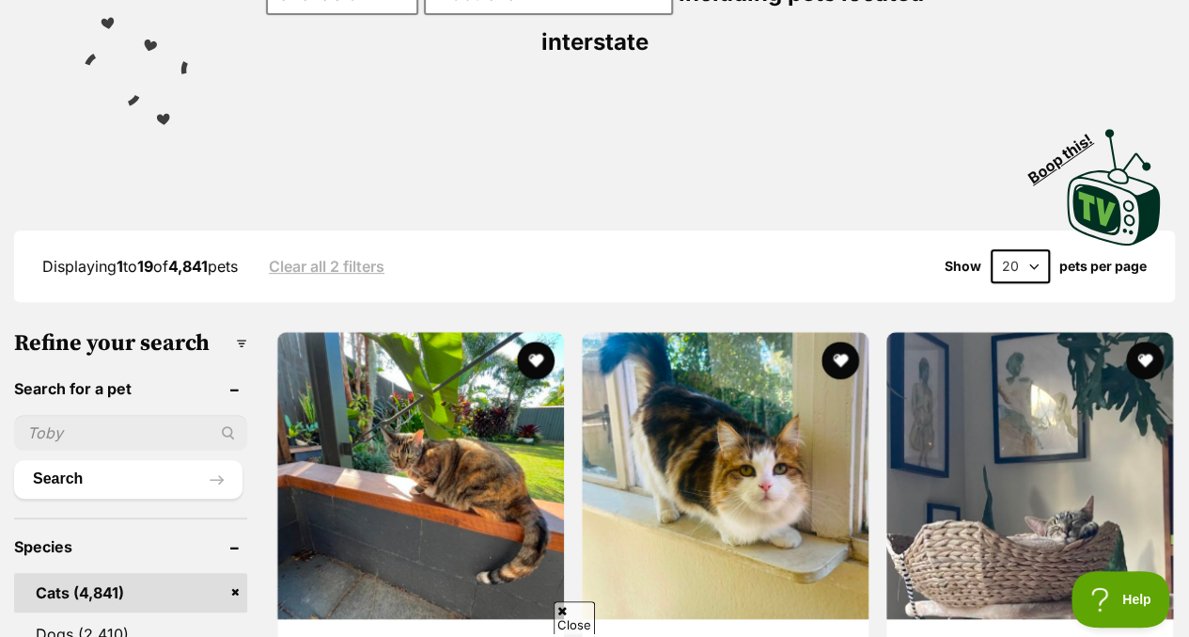
click at [147, 415] on input "text" at bounding box center [130, 433] width 233 height 36
type input "eldewiss"
click at [14, 460] on button "Search" at bounding box center [128, 479] width 228 height 38
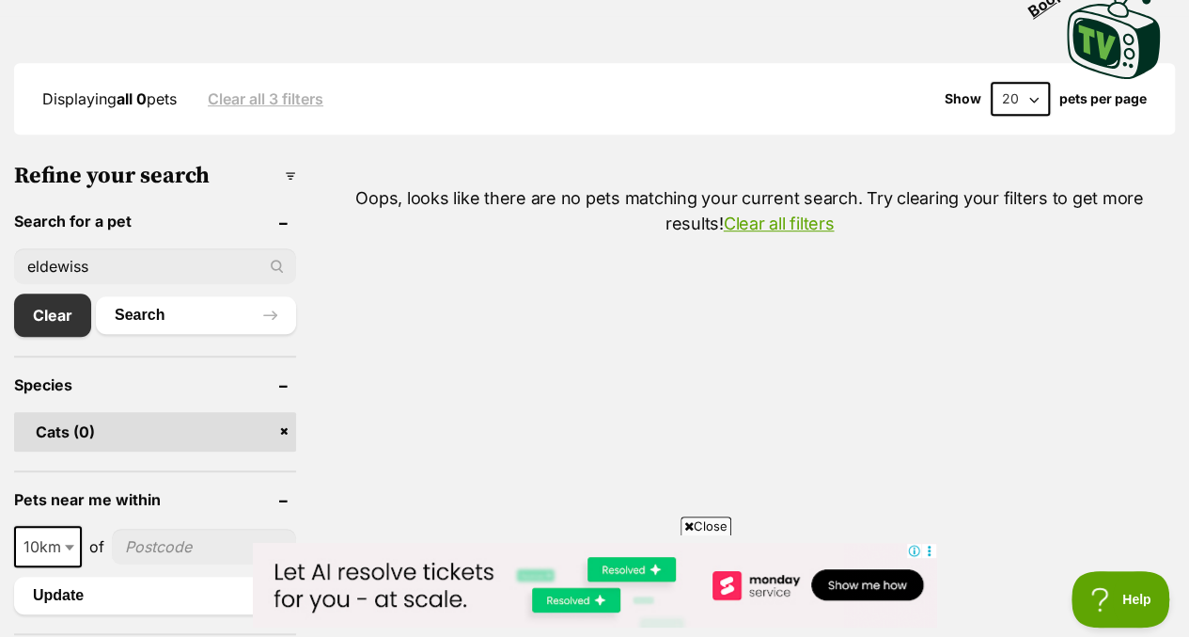
click at [279, 272] on div "eldewiss" at bounding box center [155, 266] width 282 height 36
click at [229, 274] on input "eldewiss" at bounding box center [155, 266] width 282 height 36
type input "edel"
click at [96, 296] on button "Search" at bounding box center [196, 315] width 200 height 38
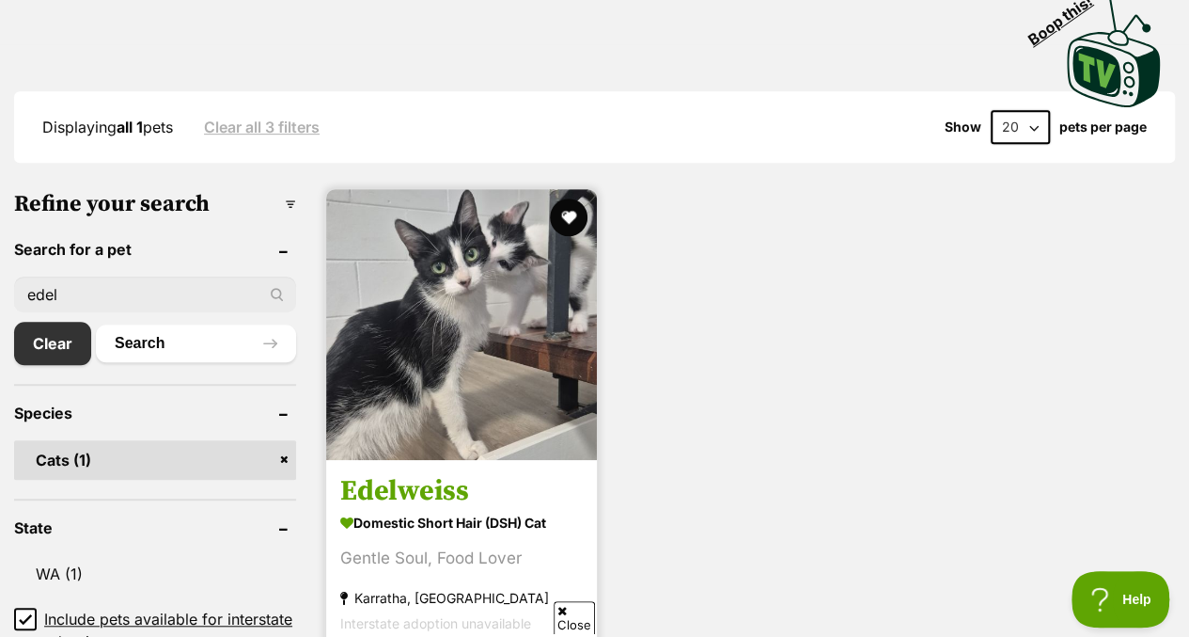
click at [527, 312] on img at bounding box center [461, 324] width 271 height 271
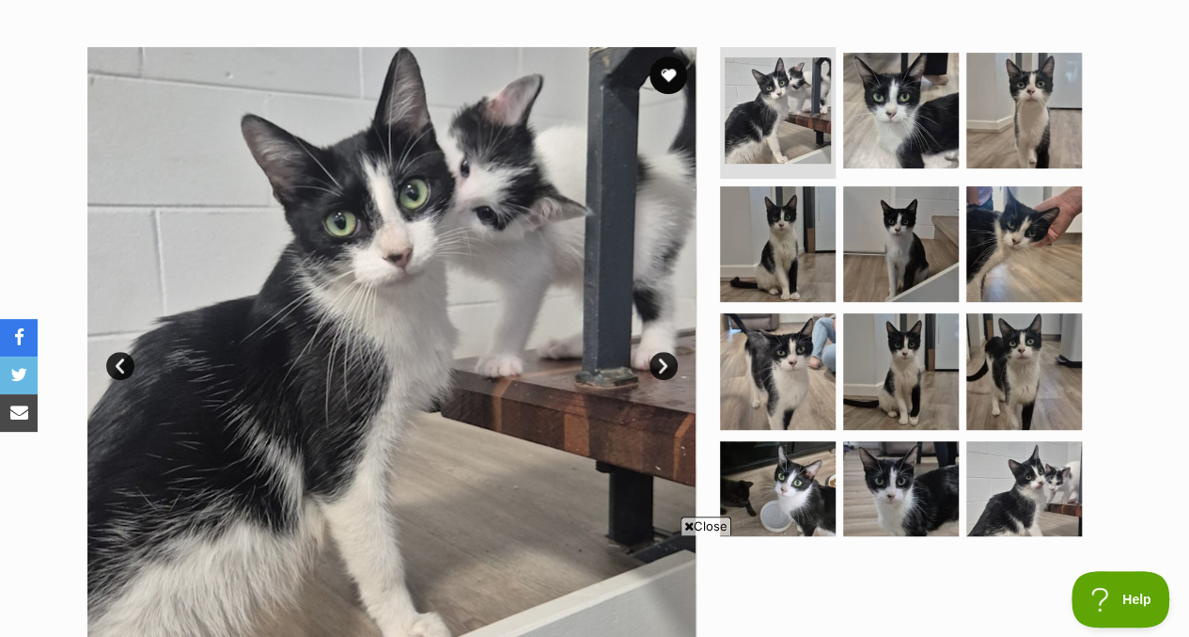
scroll to position [345, 0]
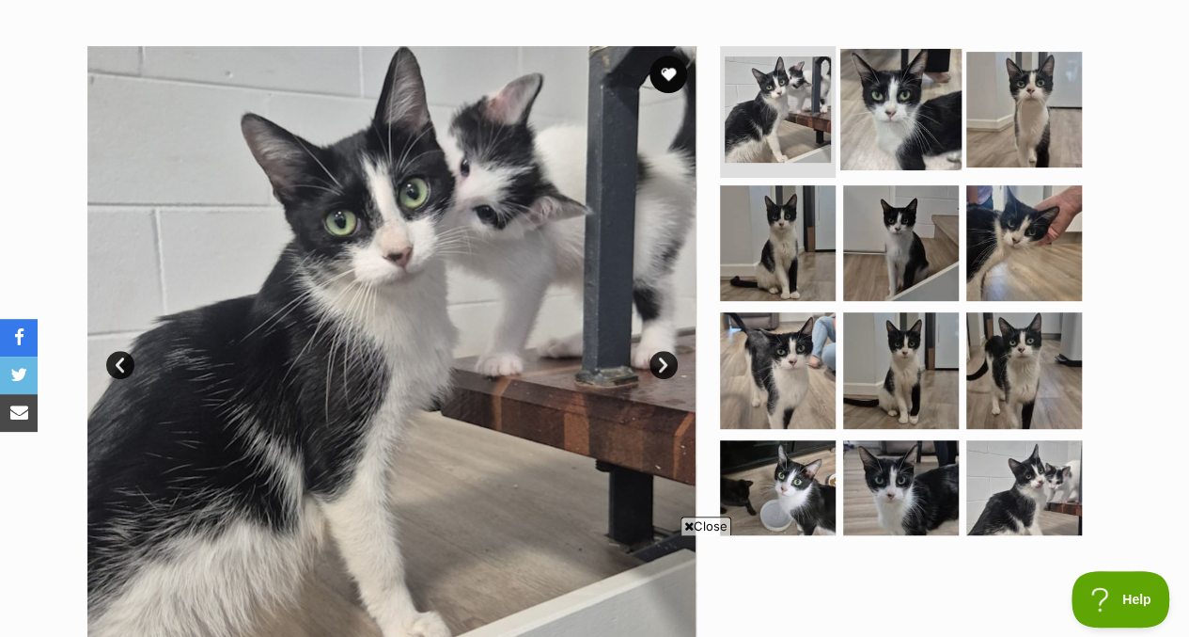
click at [914, 111] on img at bounding box center [901, 109] width 121 height 121
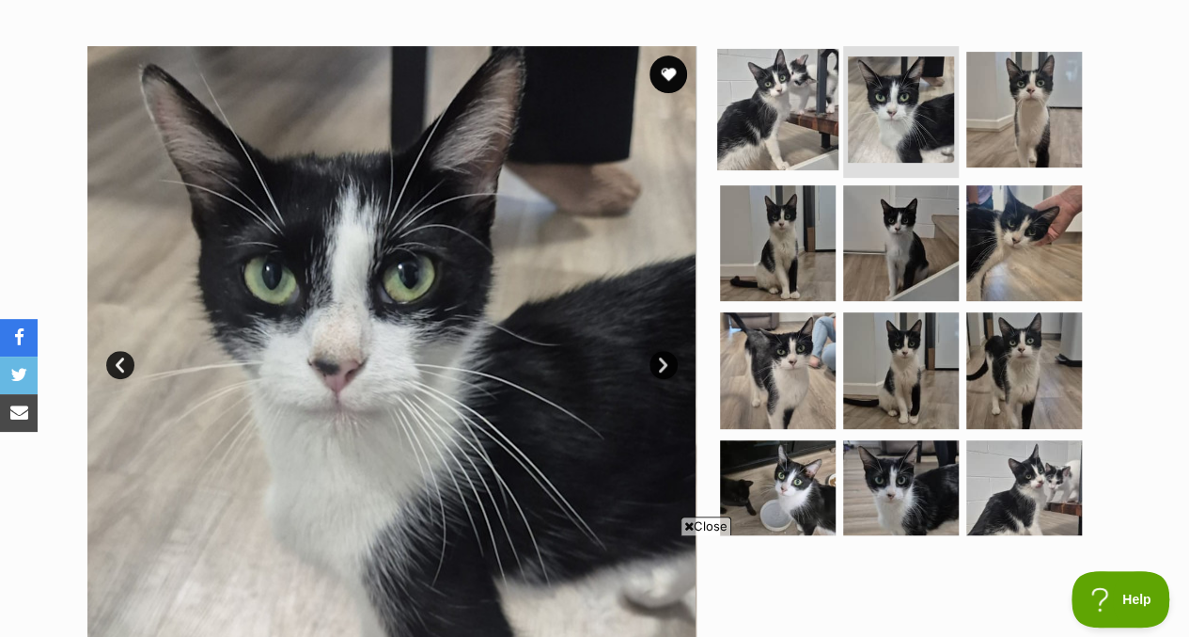
click at [775, 115] on img at bounding box center [777, 109] width 121 height 121
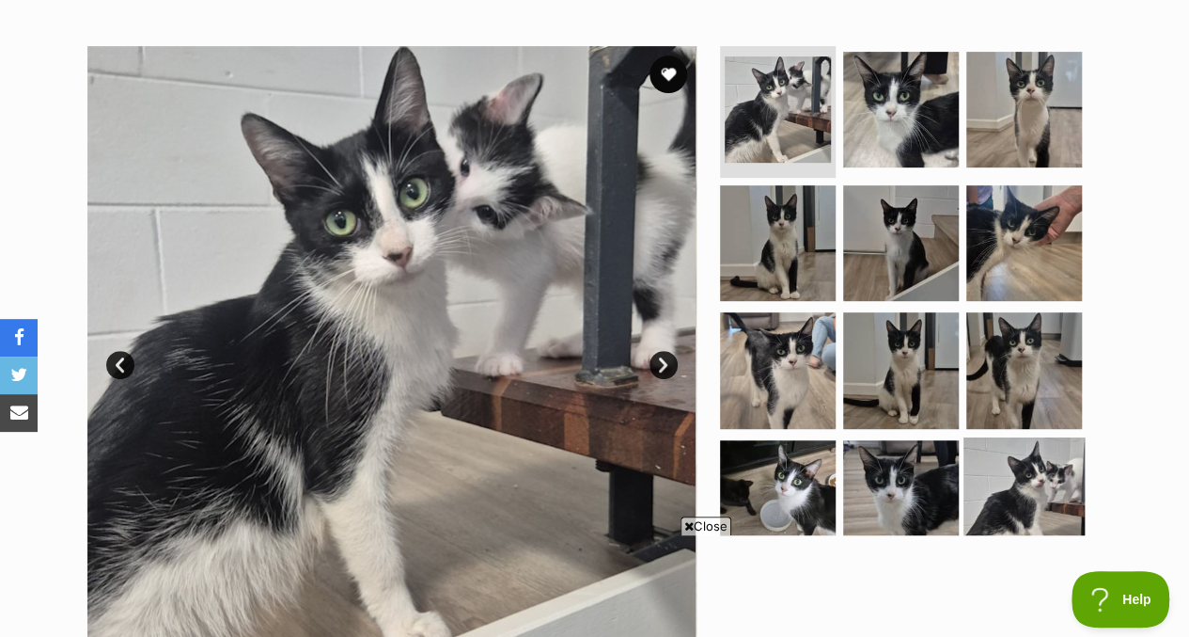
click at [1032, 464] on img at bounding box center [1024, 497] width 121 height 121
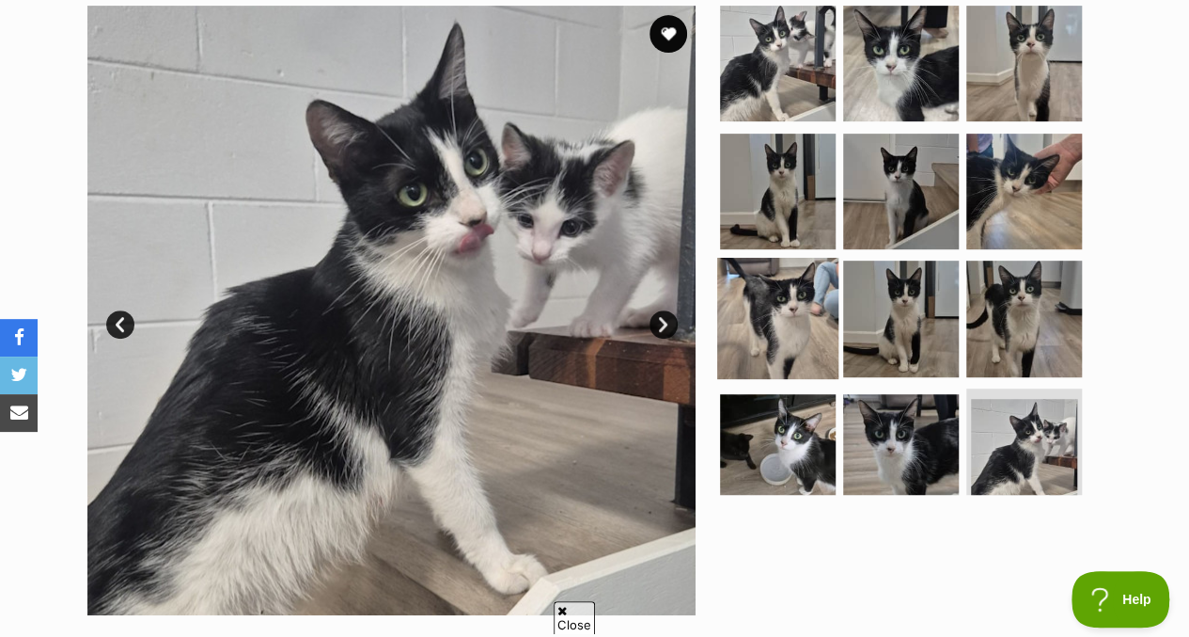
scroll to position [0, 0]
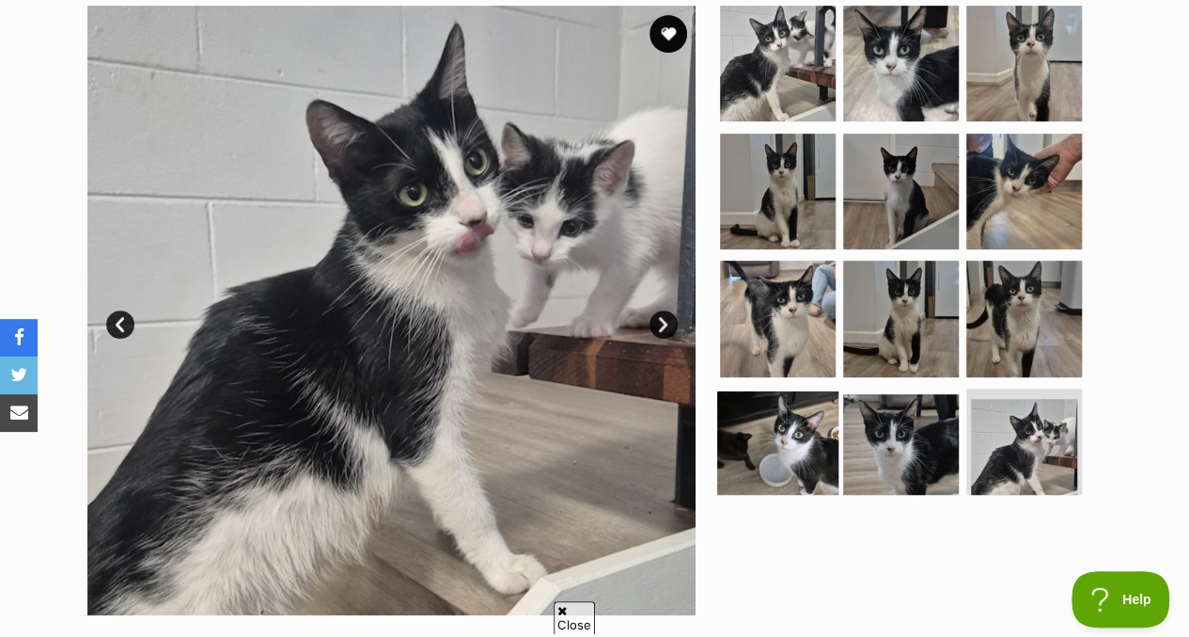
click at [806, 445] on img at bounding box center [777, 451] width 121 height 121
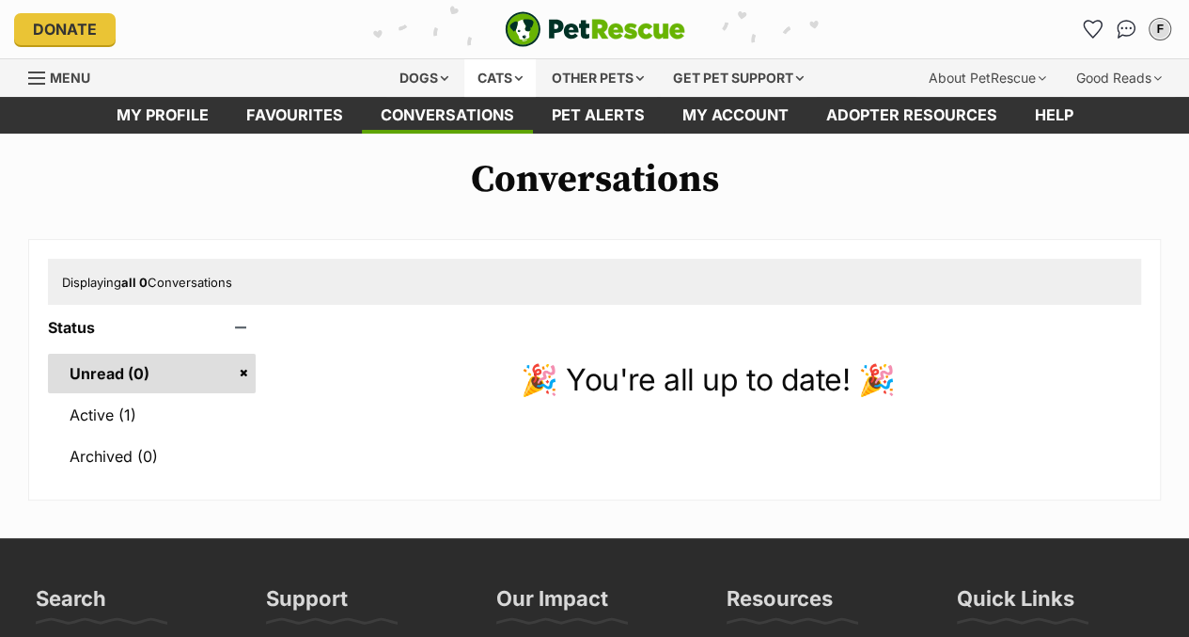
click at [504, 76] on div "Cats" at bounding box center [500, 78] width 71 height 38
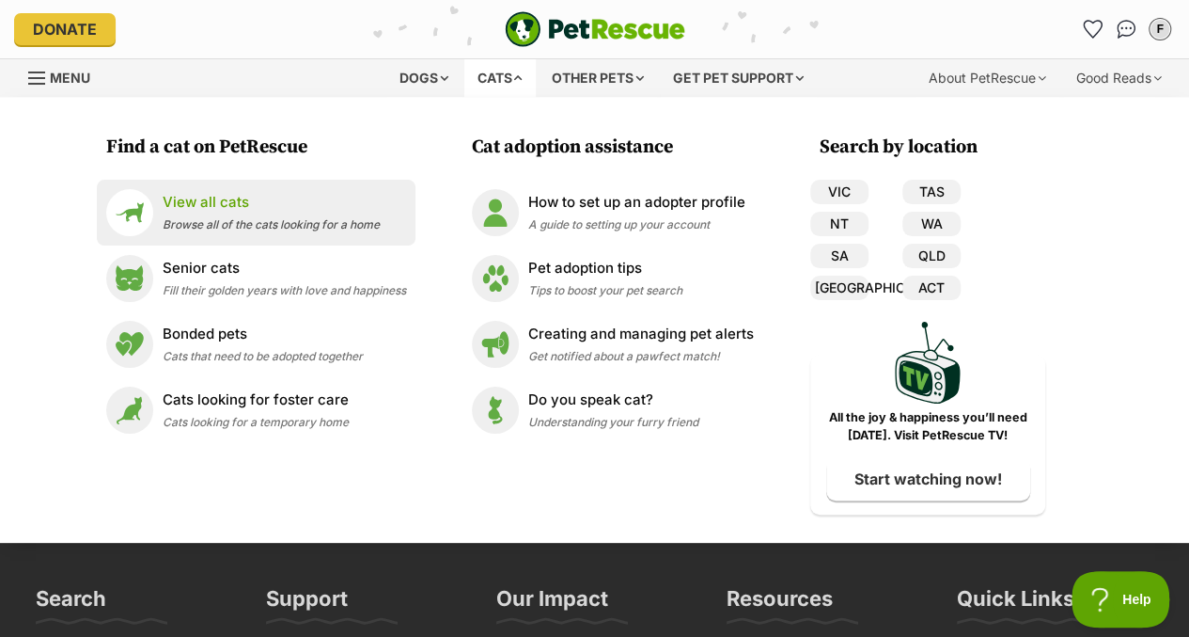
click at [228, 222] on span "Browse all of the cats looking for a home" at bounding box center [271, 224] width 217 height 14
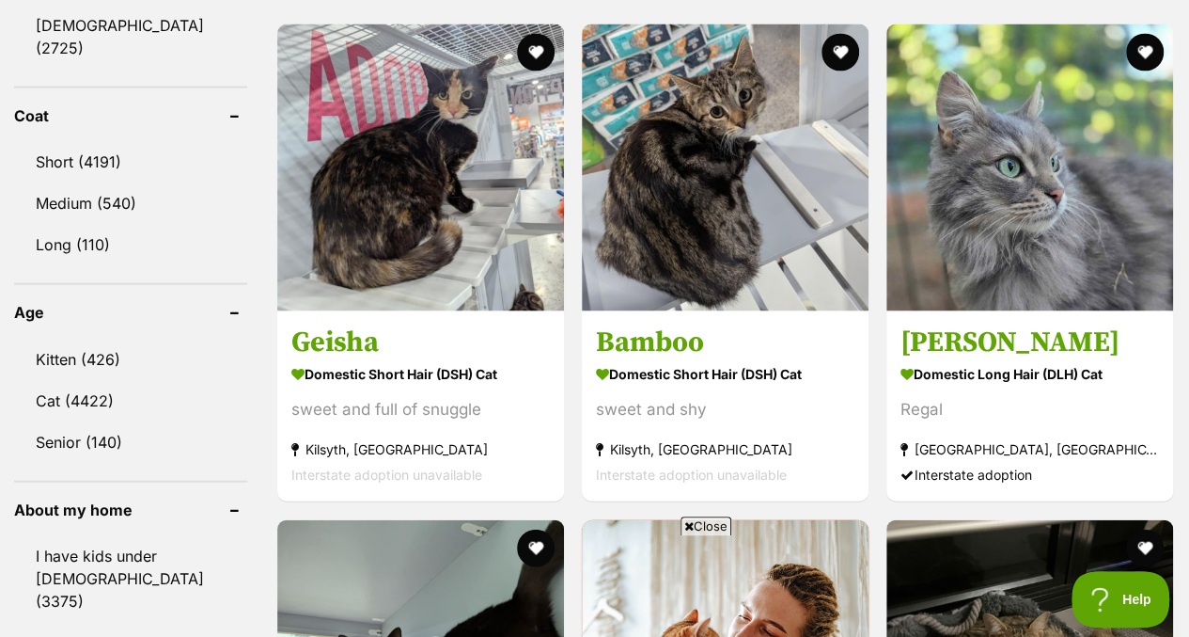
scroll to position [1808, 0]
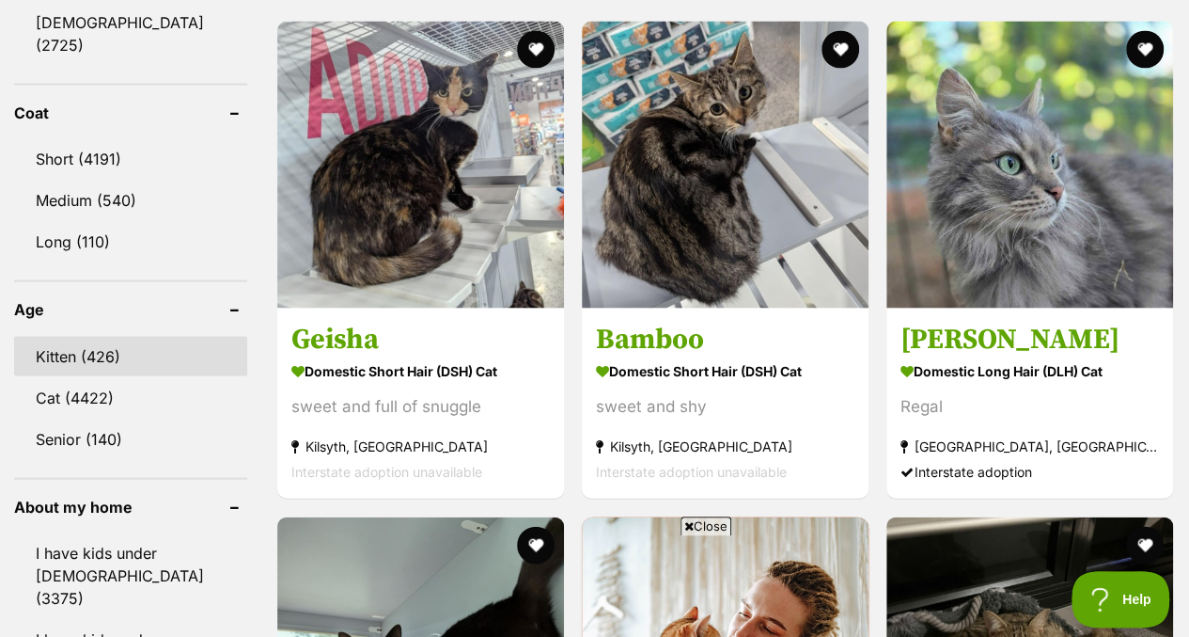
click at [139, 337] on link "Kitten (426)" at bounding box center [130, 356] width 233 height 39
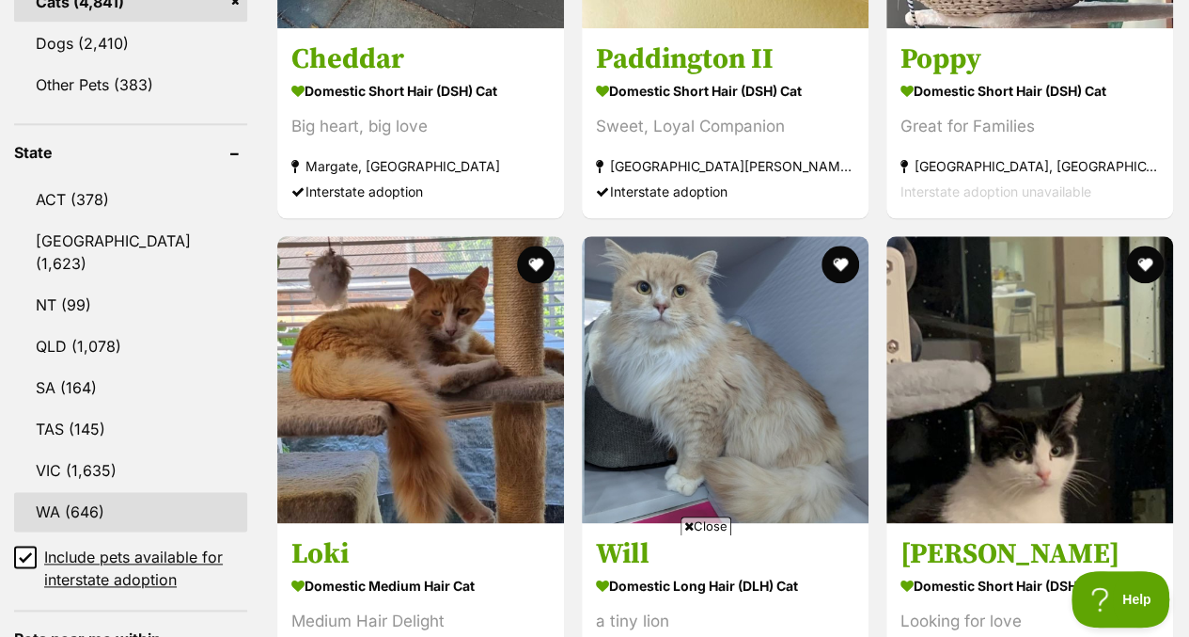
click at [88, 492] on link "WA (646)" at bounding box center [130, 511] width 233 height 39
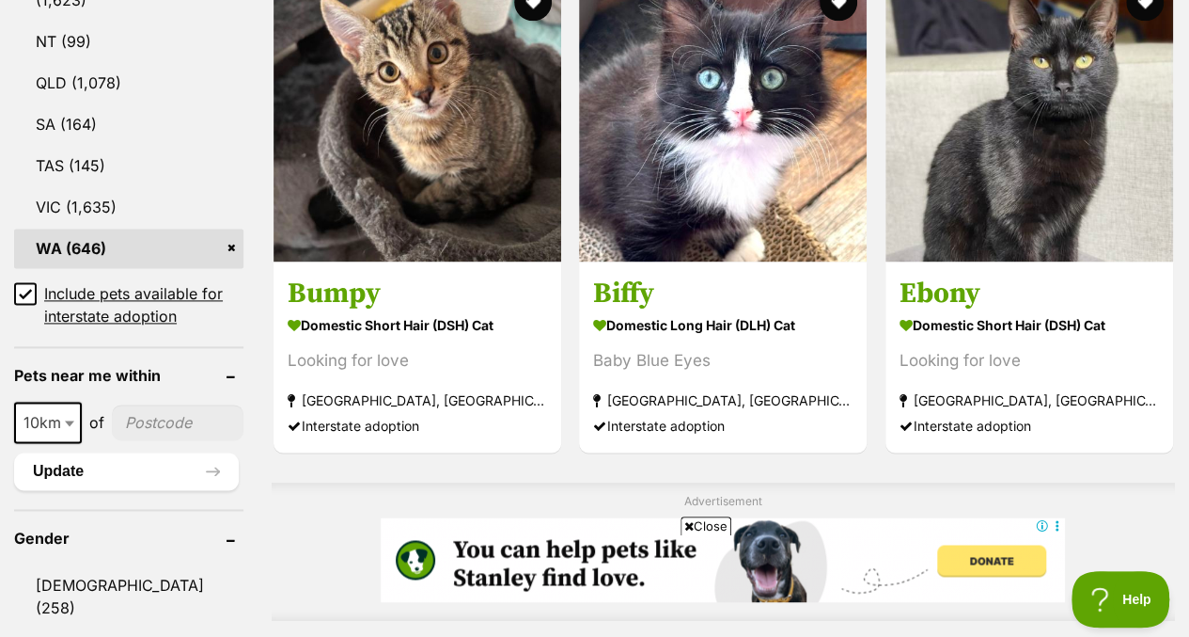
scroll to position [1138, 0]
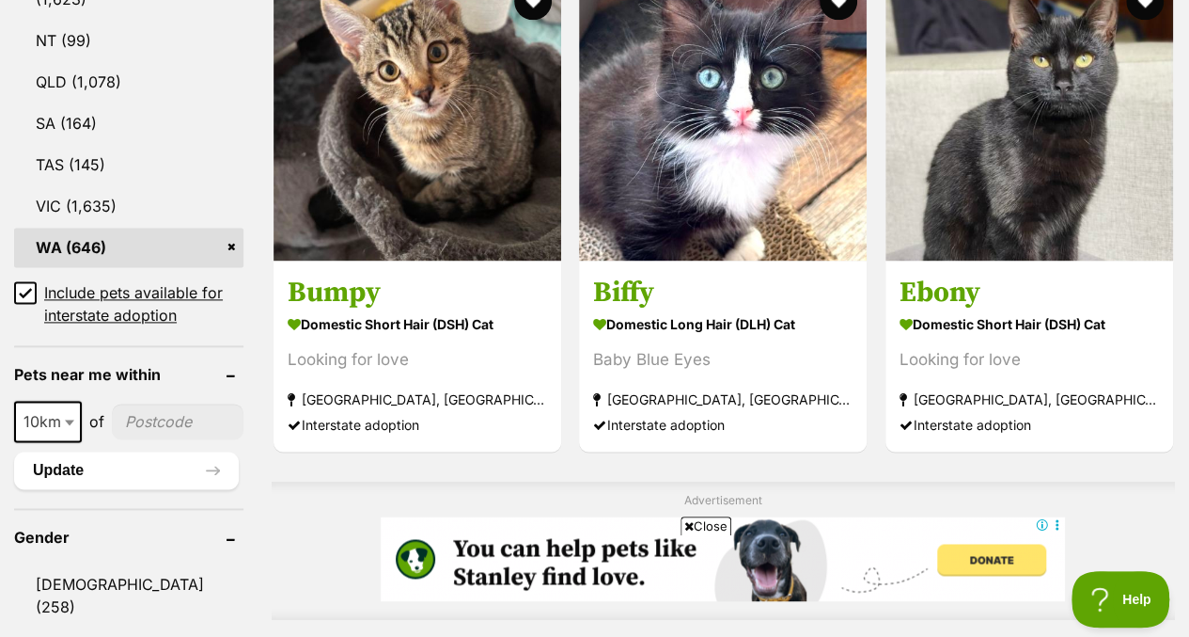
click at [22, 286] on icon at bounding box center [25, 292] width 13 height 13
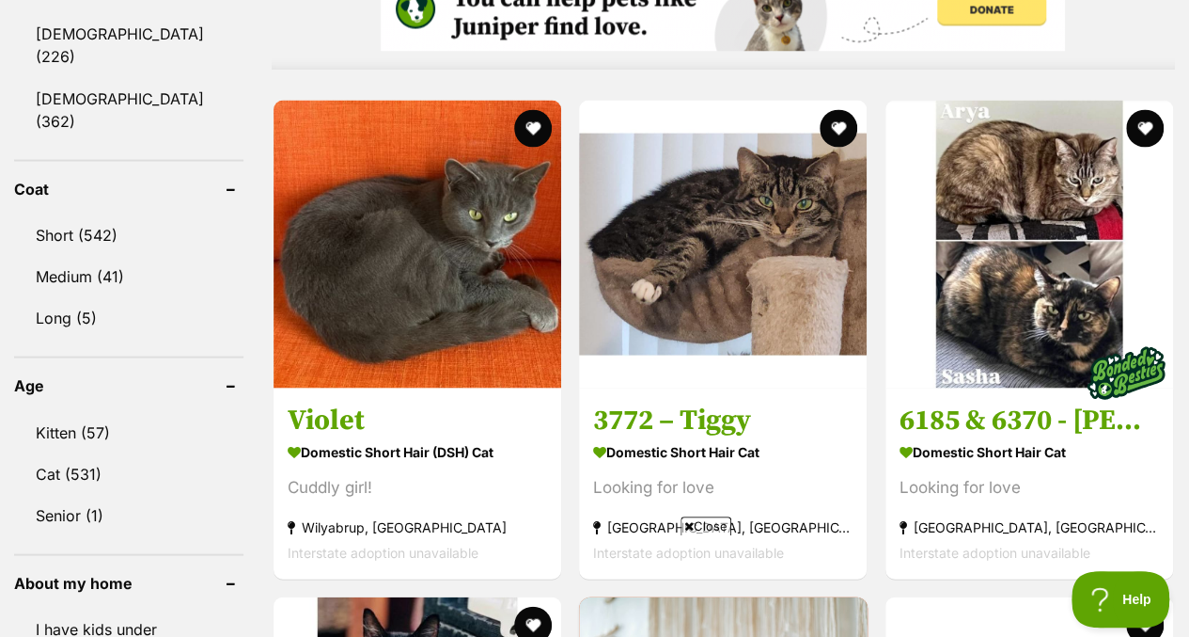
scroll to position [1704, 0]
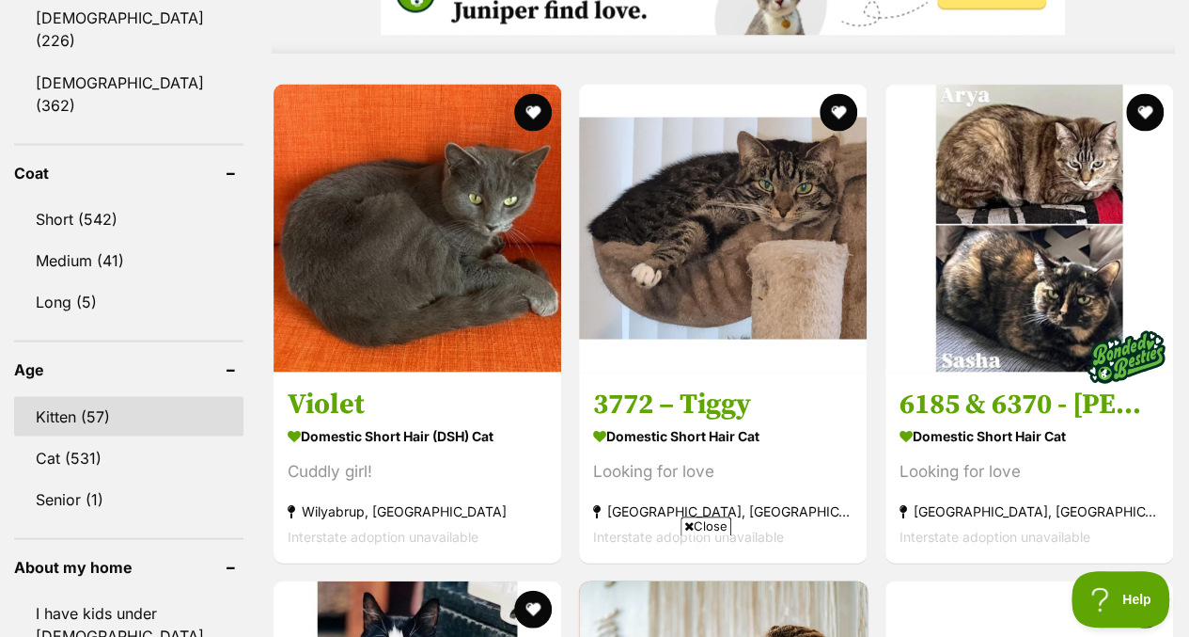
click at [132, 396] on link "Kitten (57)" at bounding box center [128, 415] width 229 height 39
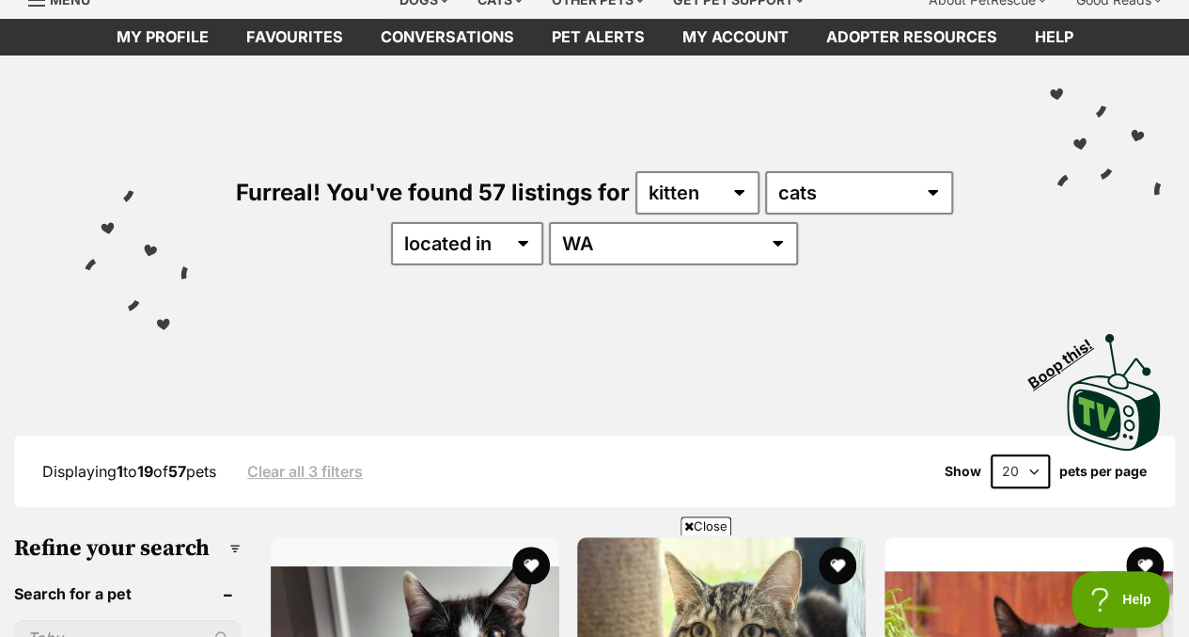
scroll to position [75, 0]
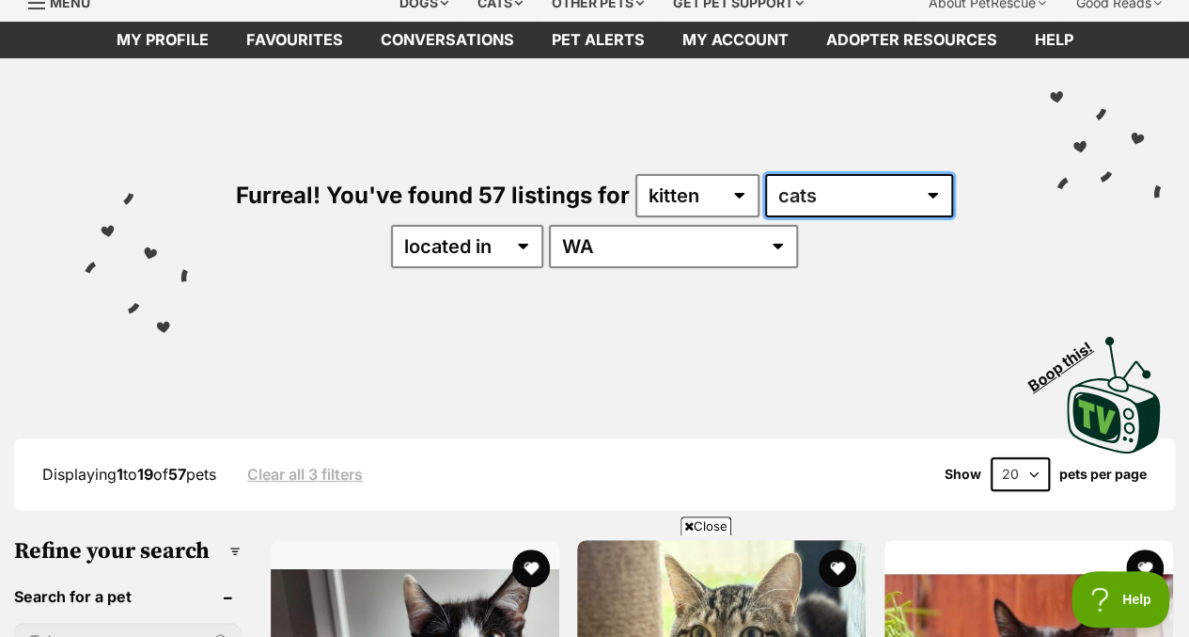
click at [874, 185] on select "any type of pet cats dogs other pets" at bounding box center [859, 195] width 188 height 43
click at [865, 193] on select "any type of pet cats dogs other pets" at bounding box center [859, 195] width 188 height 43
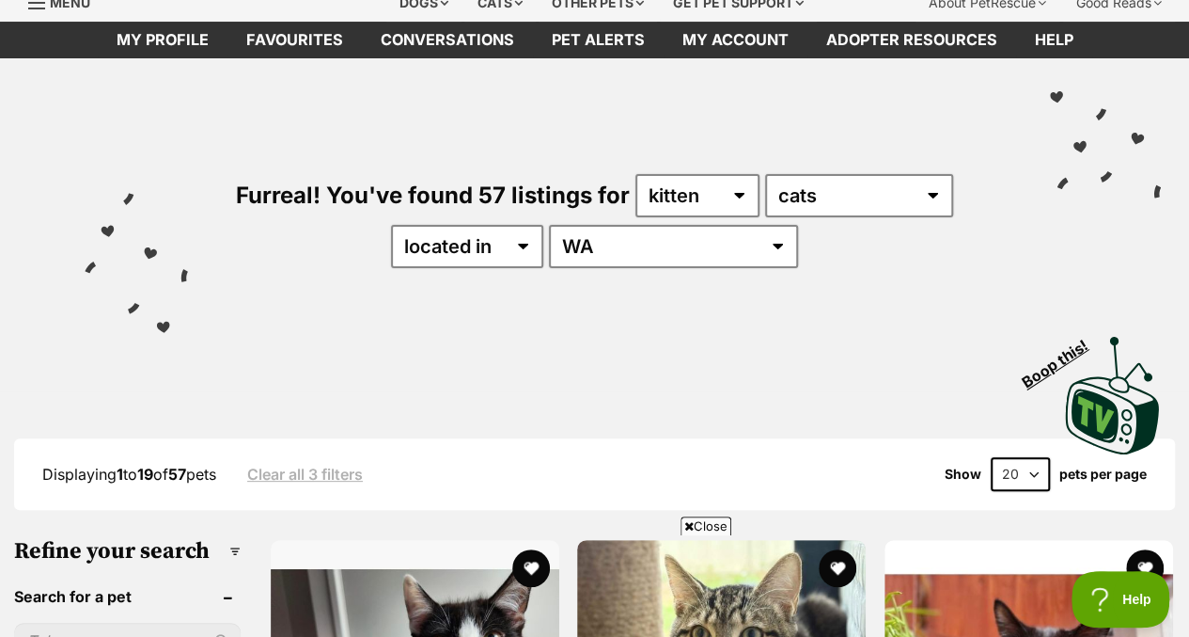
click at [806, 329] on div "Visit PetRescue TV (external site) Boop this!" at bounding box center [594, 388] width 1133 height 137
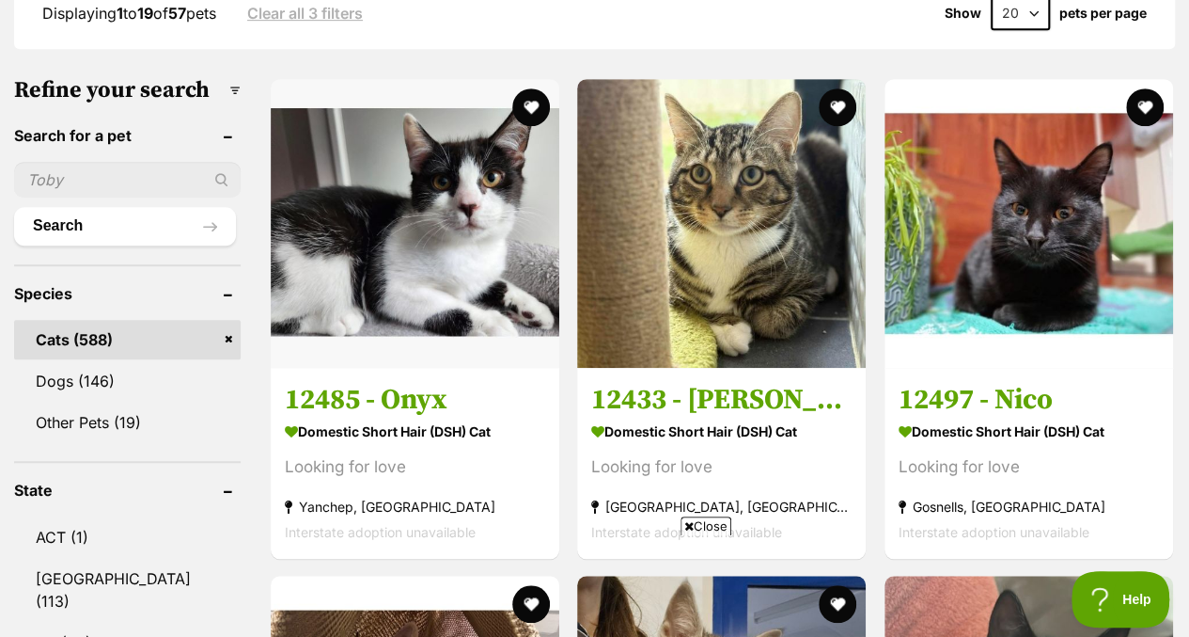
scroll to position [231, 0]
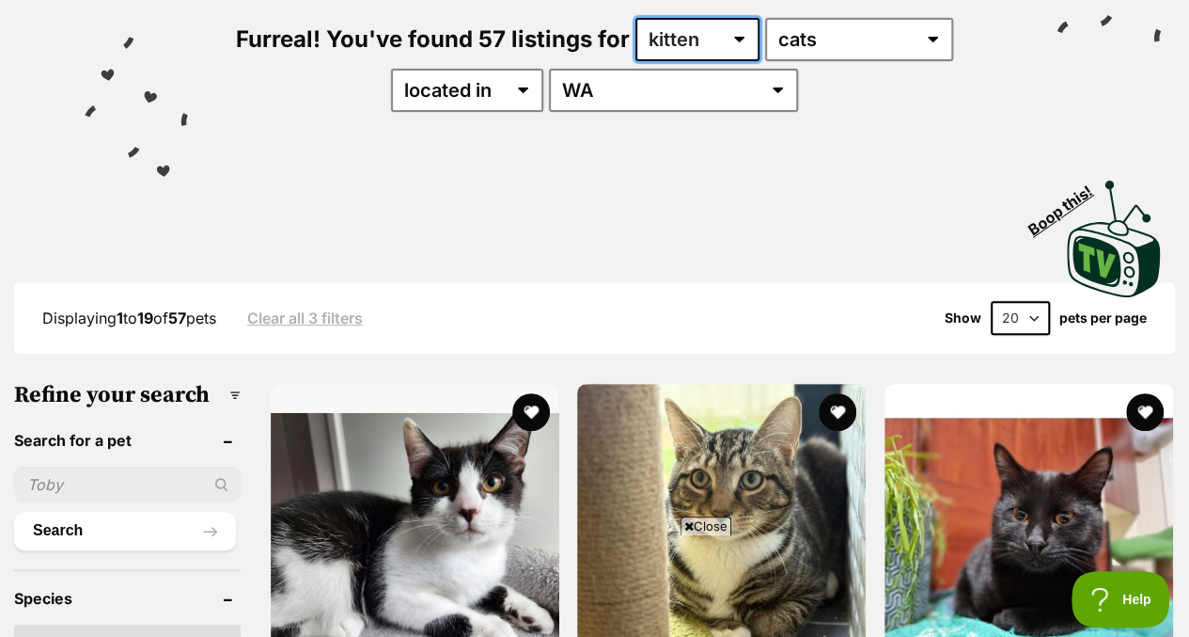
click at [730, 25] on select "any age kitten adult senior" at bounding box center [698, 39] width 124 height 43
click at [732, 27] on select "any age kitten adult senior" at bounding box center [698, 39] width 124 height 43
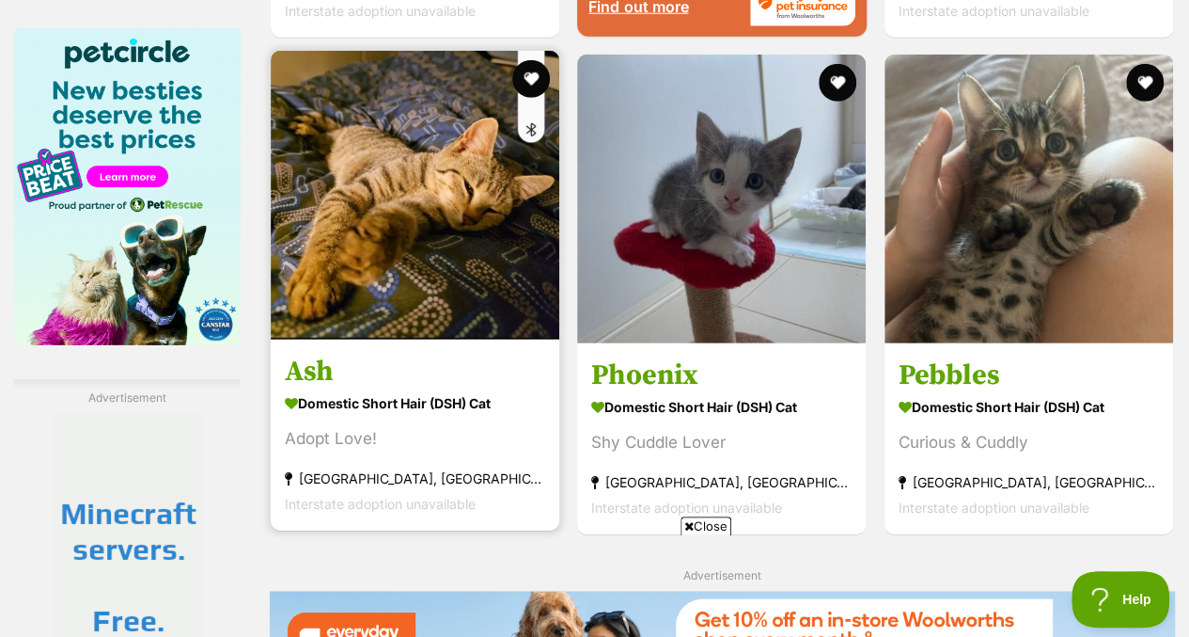
scroll to position [2730, 0]
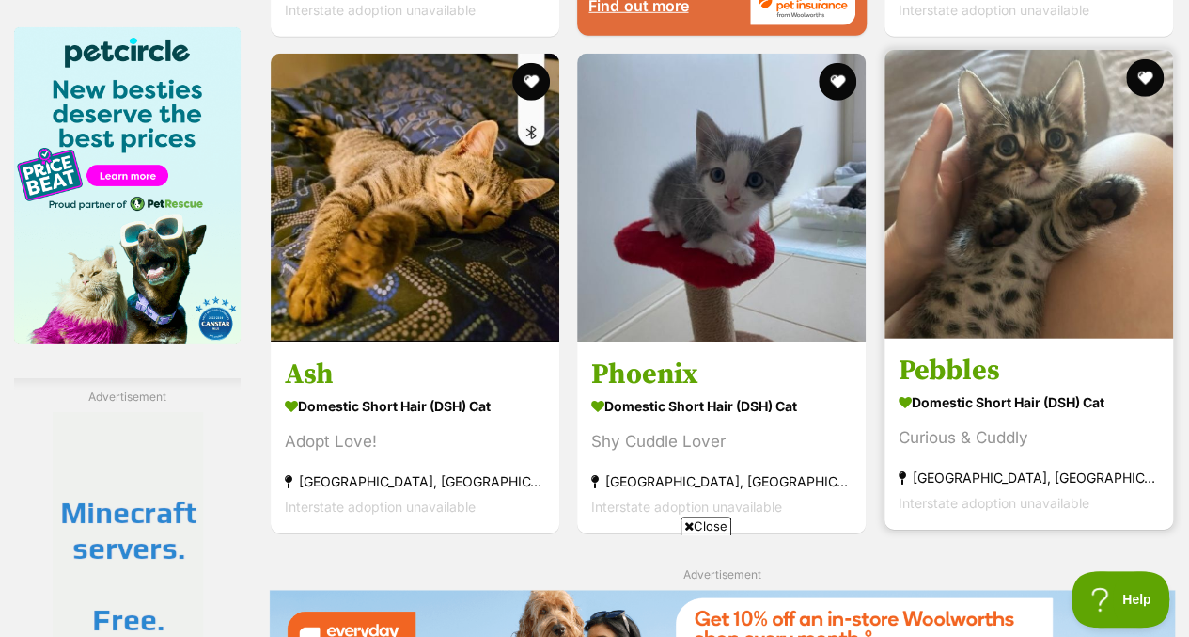
click at [926, 188] on img at bounding box center [1029, 194] width 289 height 289
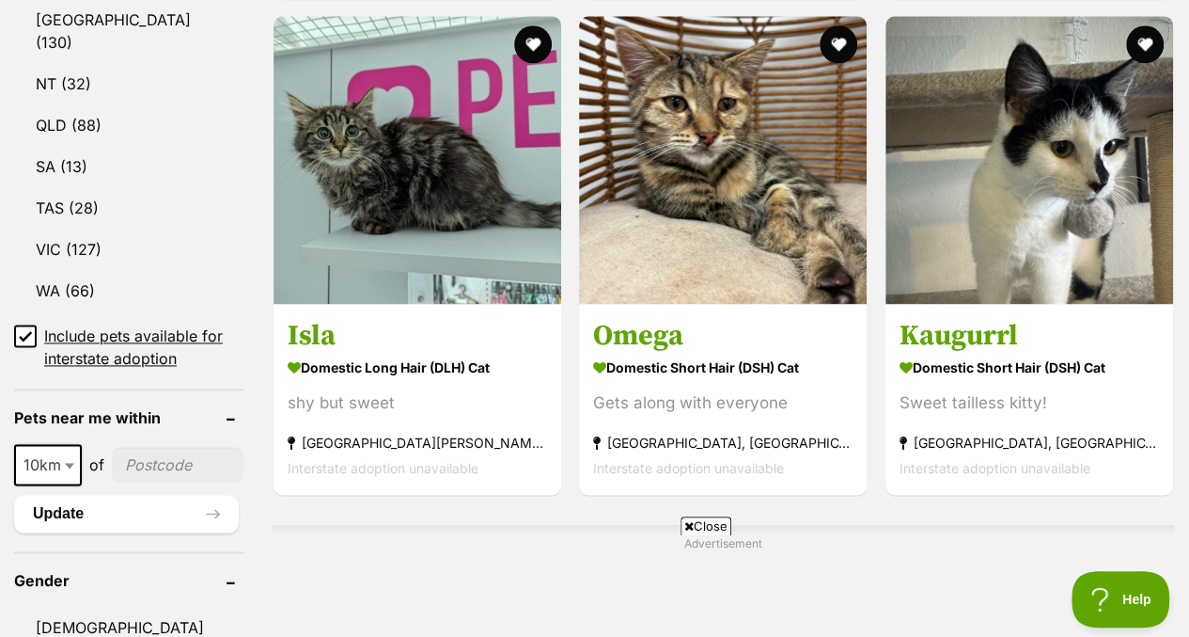
scroll to position [1144, 0]
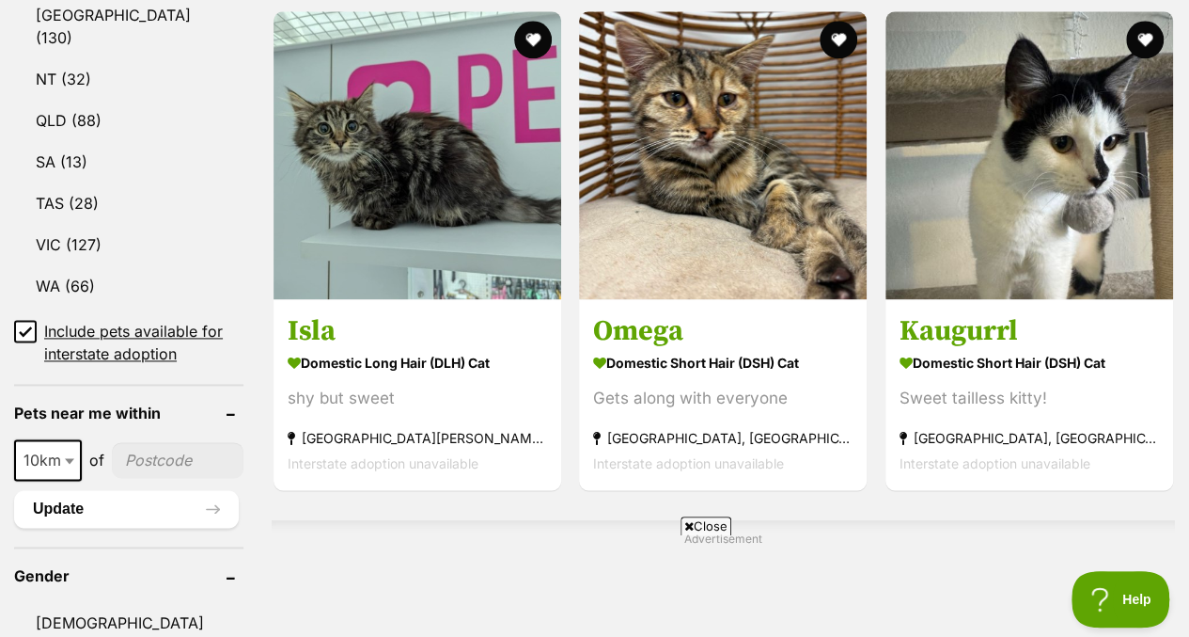
click at [21, 326] on icon at bounding box center [25, 330] width 11 height 8
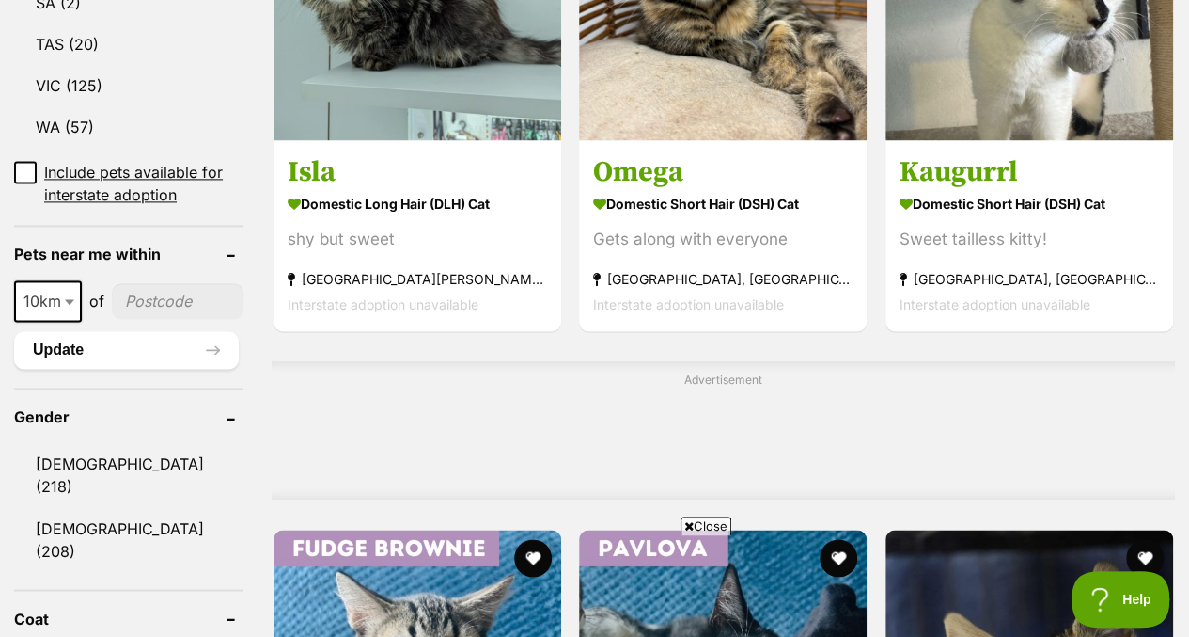
scroll to position [1204, 0]
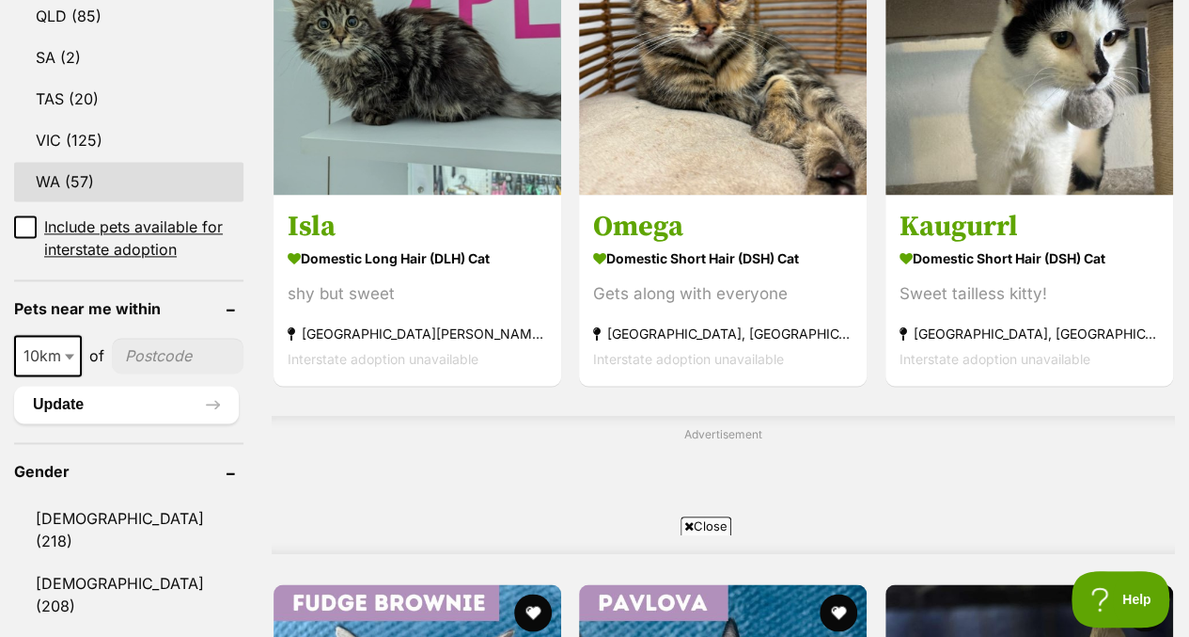
click at [85, 162] on link "WA (57)" at bounding box center [128, 181] width 229 height 39
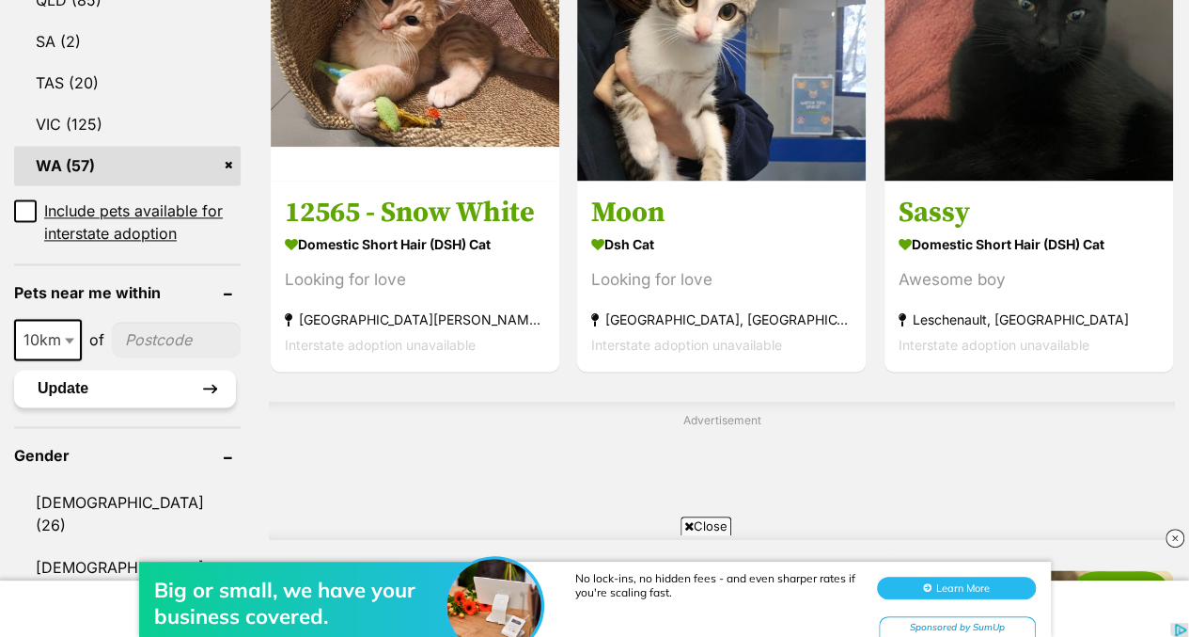
scroll to position [1222, 0]
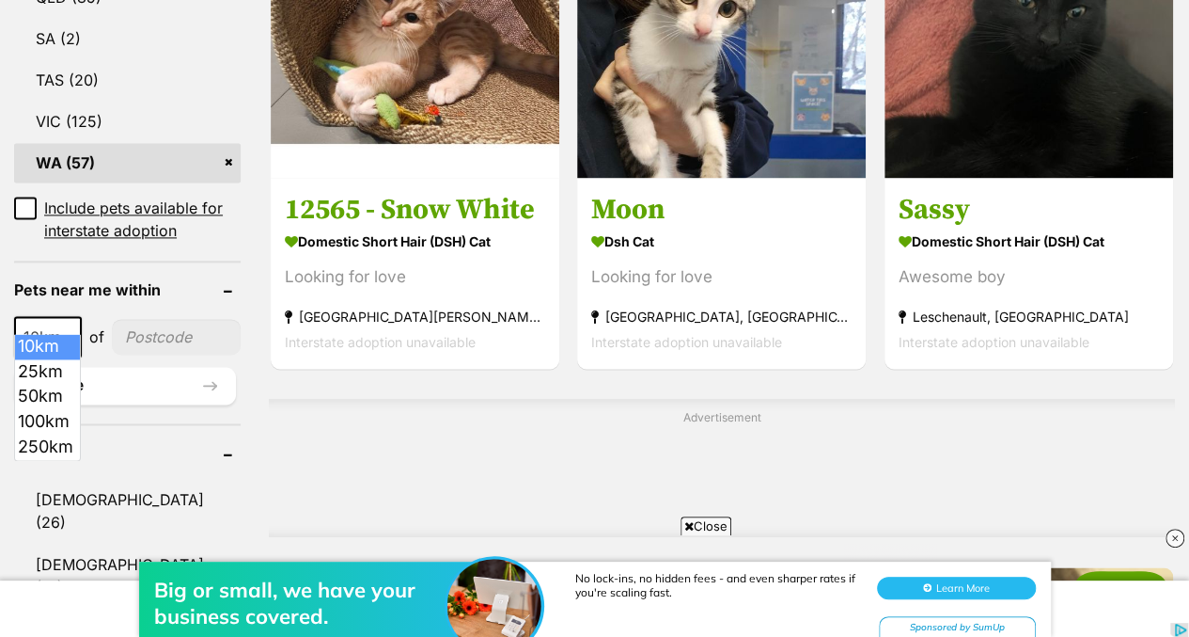
click at [53, 323] on span "10km" at bounding box center [48, 336] width 64 height 26
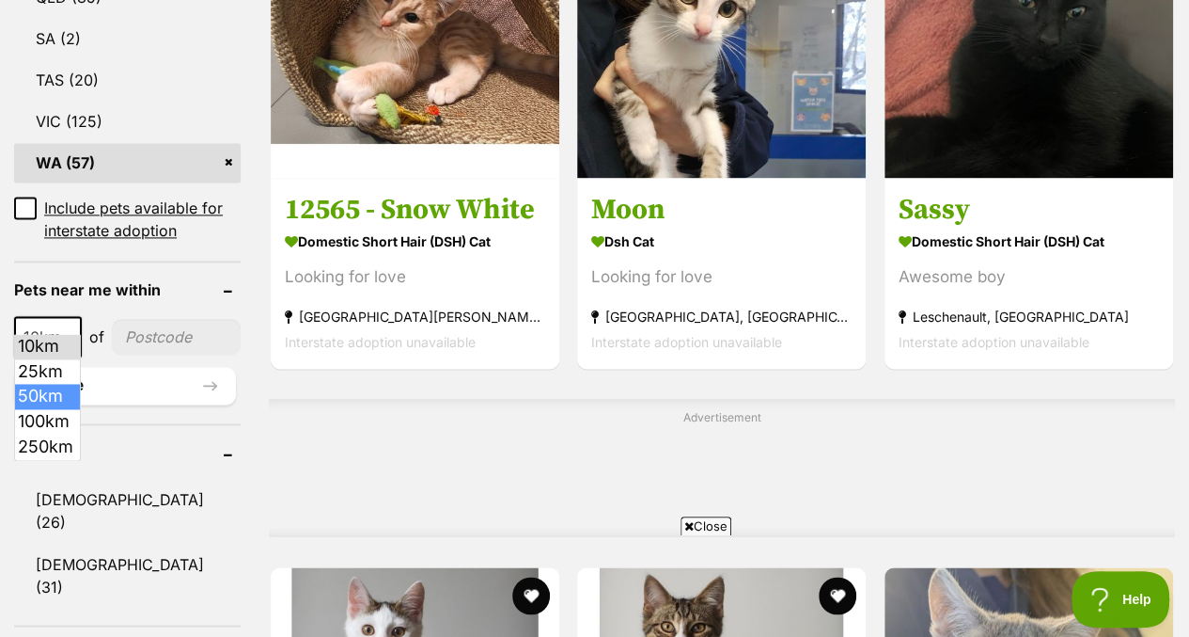
select select "50"
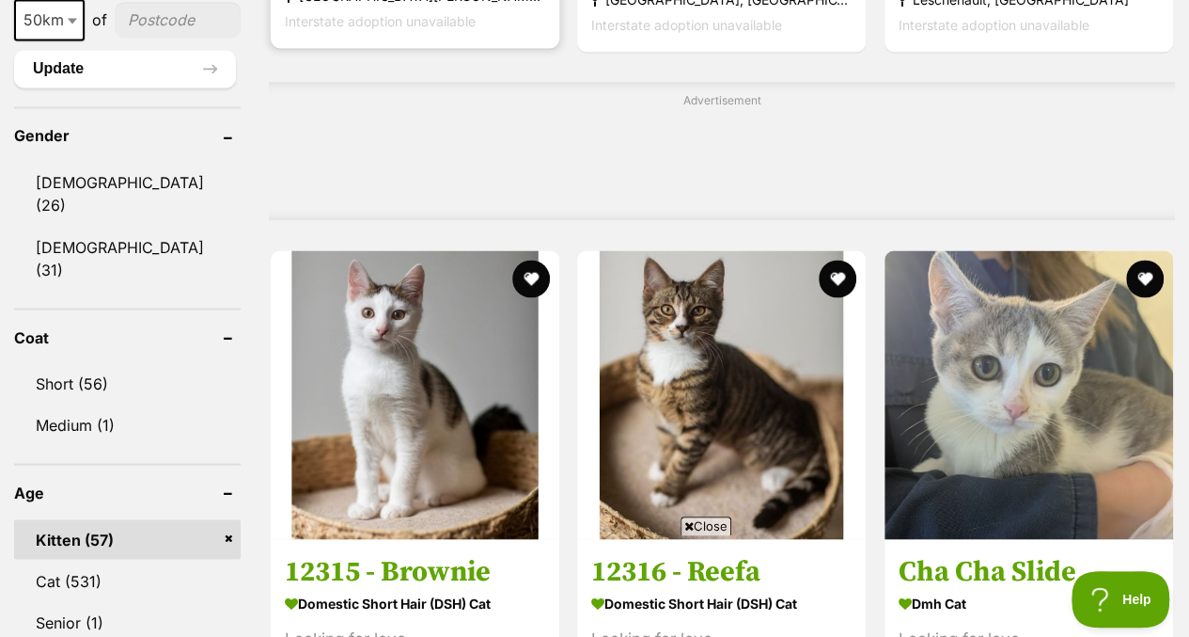
scroll to position [1443, 0]
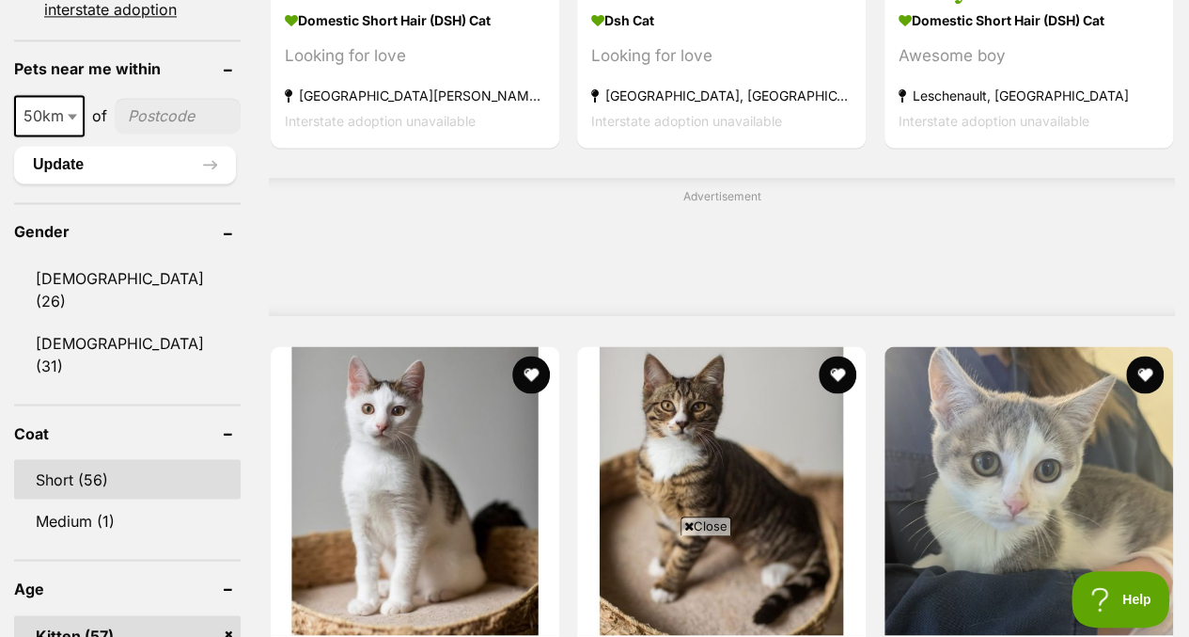
click at [173, 459] on link "Short (56)" at bounding box center [127, 478] width 227 height 39
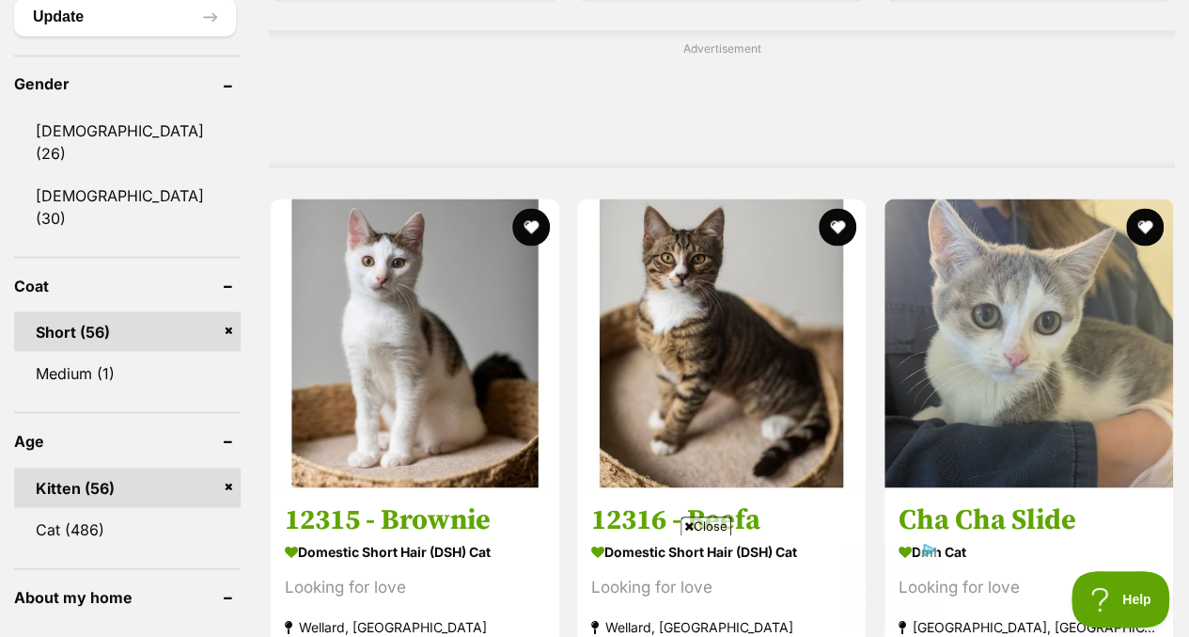
scroll to position [1603, 0]
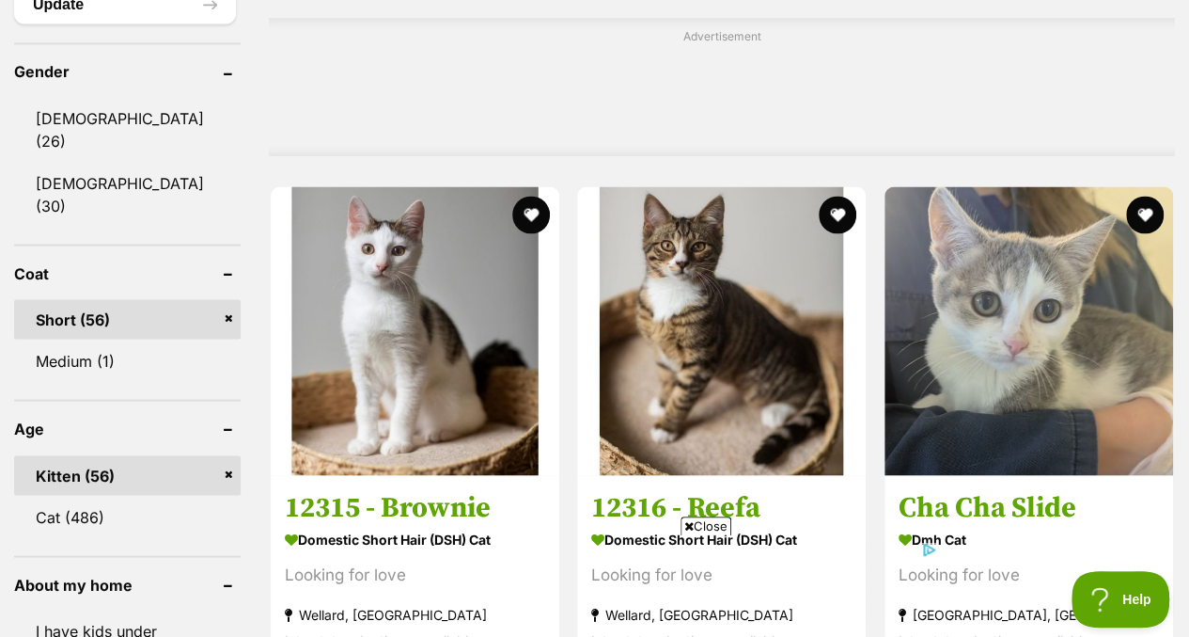
click at [226, 264] on header "Coat" at bounding box center [127, 272] width 227 height 17
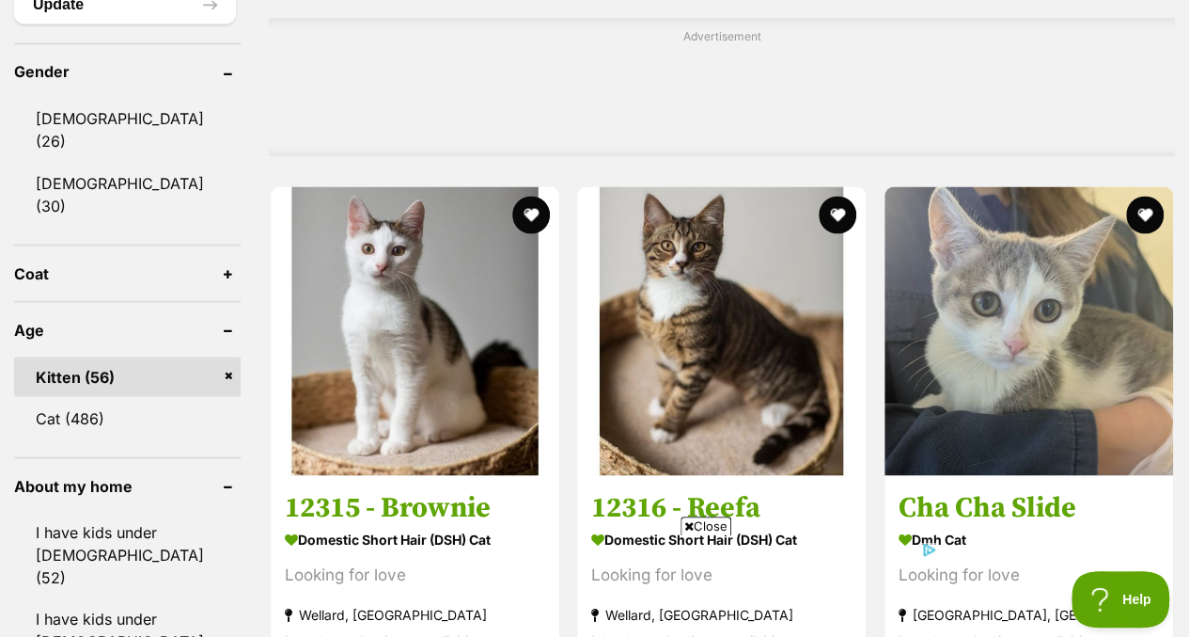
click at [157, 215] on form "Refine your search Search for a pet Search Species Cats (542) Dogs (101) Other …" at bounding box center [127, 172] width 227 height 2324
click at [225, 264] on header "Coat" at bounding box center [127, 272] width 227 height 17
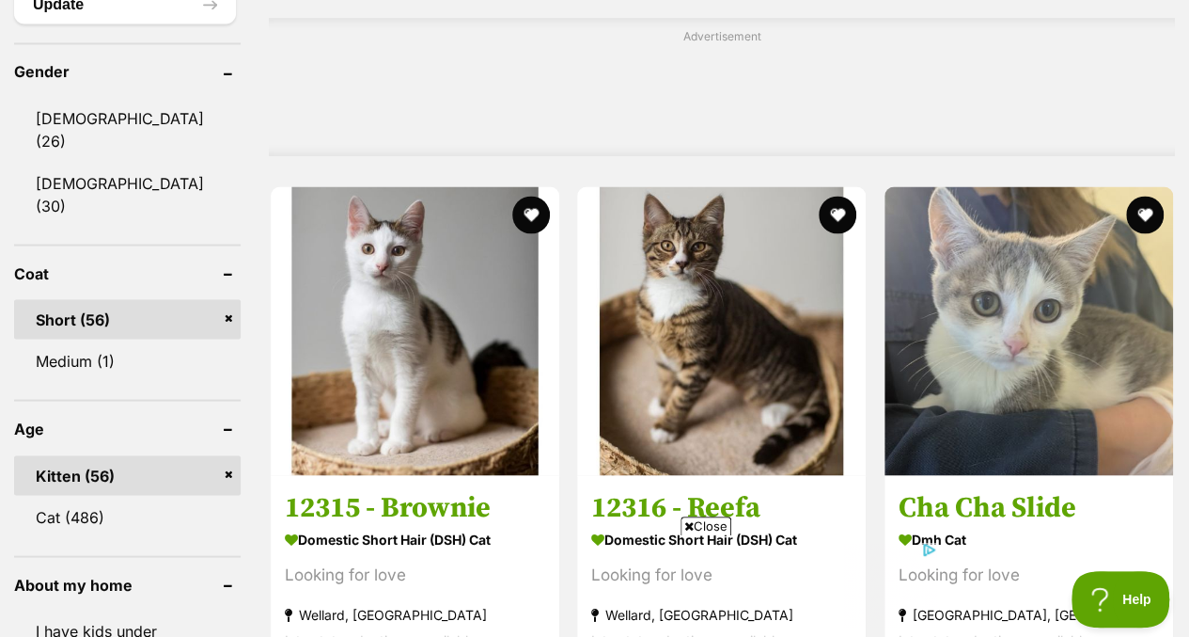
click at [205, 299] on link "Short (56)" at bounding box center [127, 318] width 227 height 39
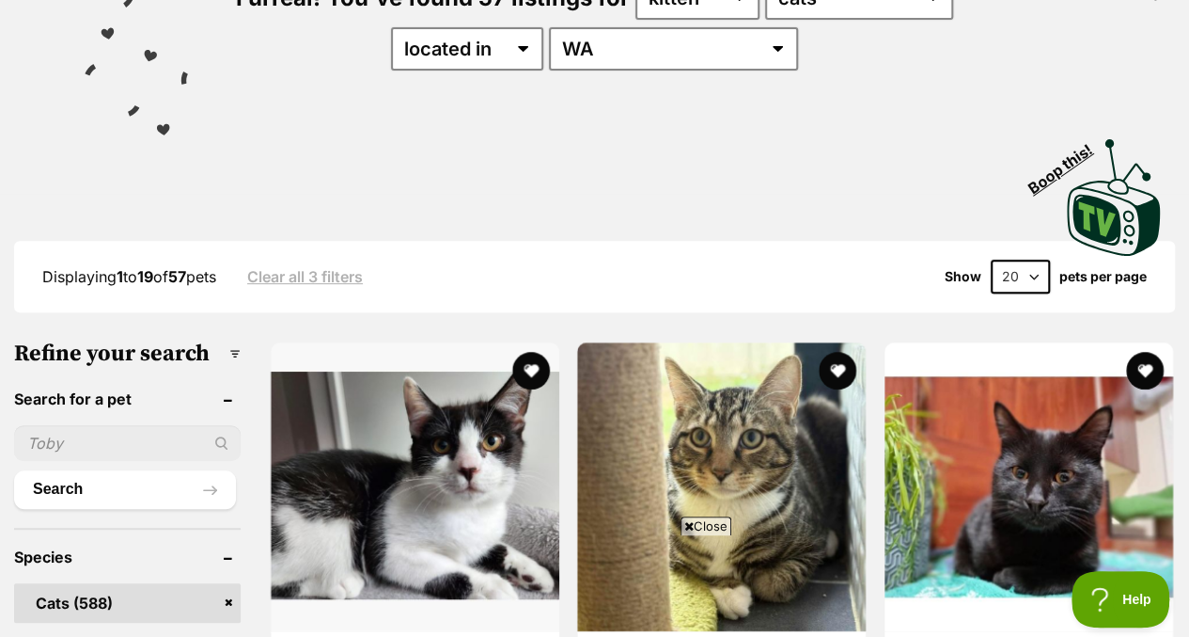
scroll to position [233, 0]
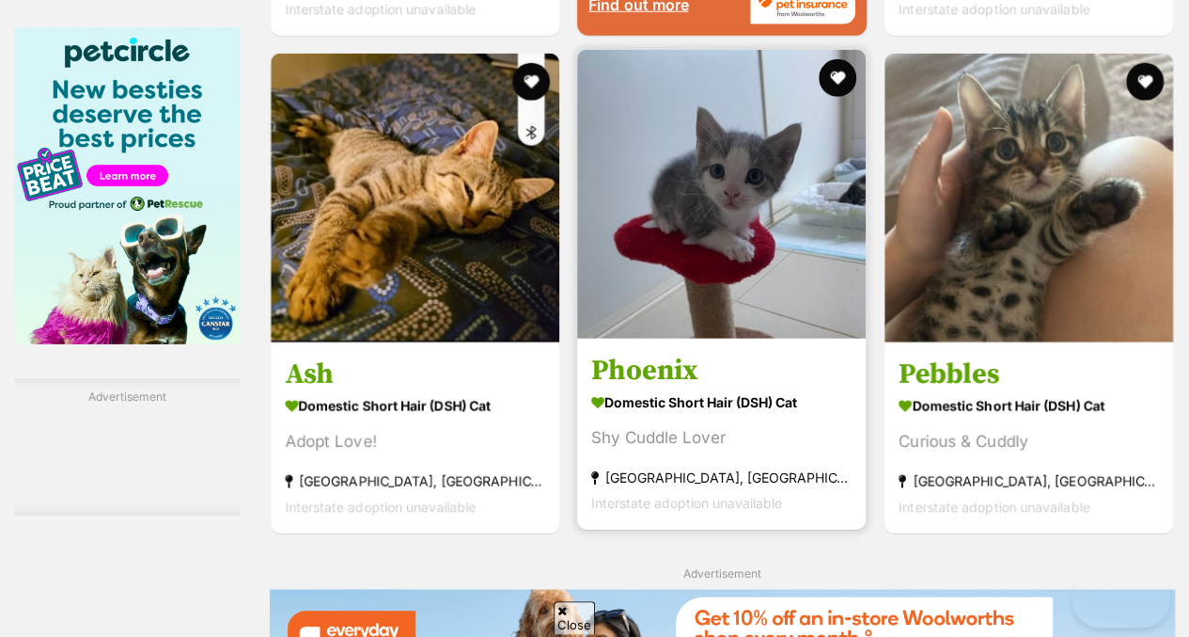
click at [719, 249] on img at bounding box center [721, 194] width 289 height 289
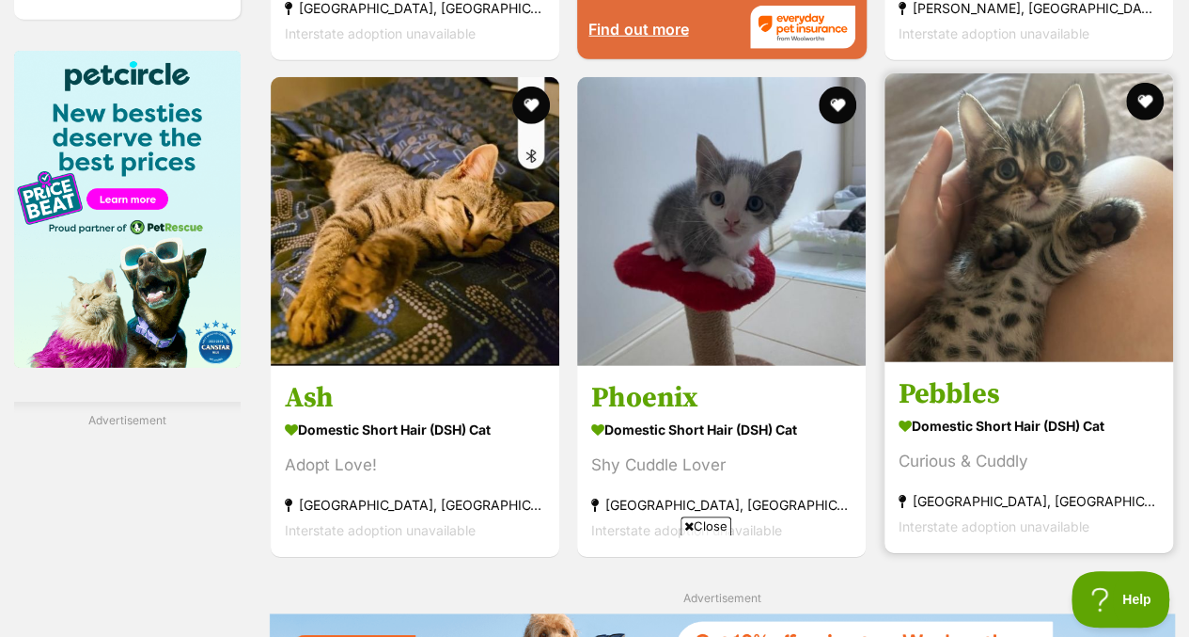
click at [1032, 264] on img at bounding box center [1029, 217] width 289 height 289
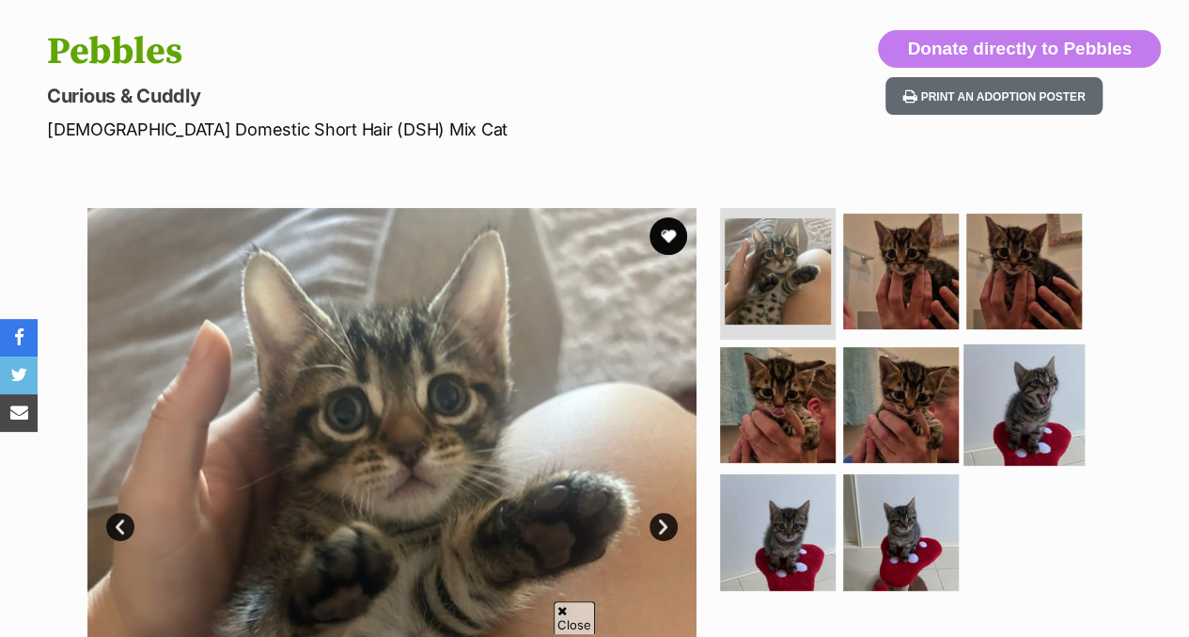
click at [1044, 402] on img at bounding box center [1024, 403] width 121 height 121
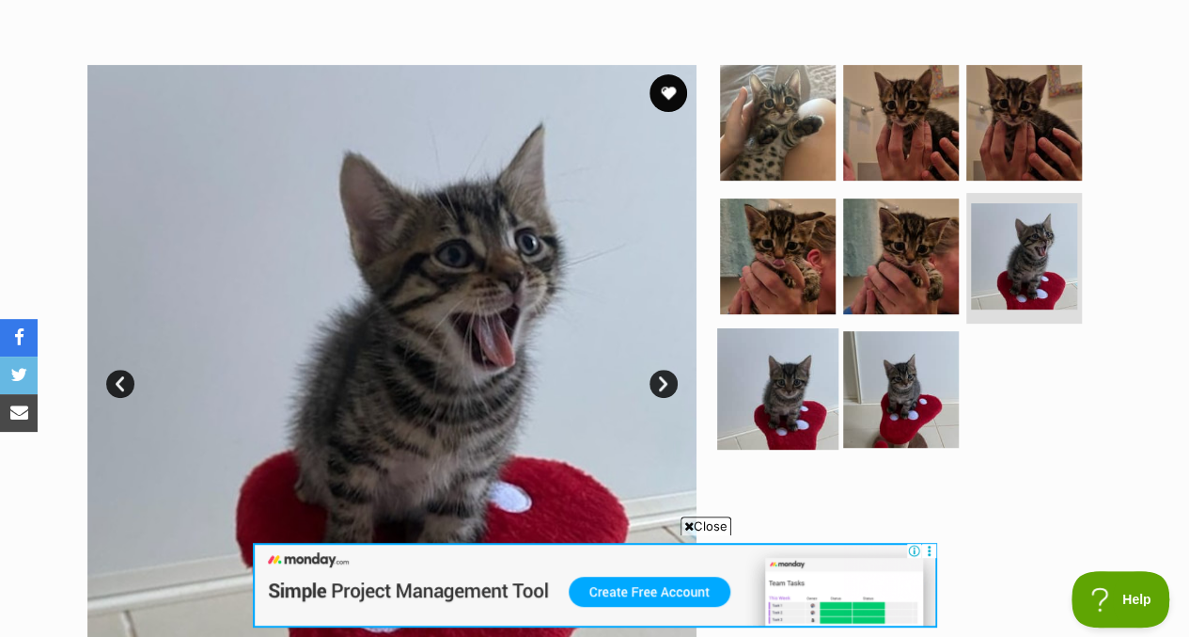
click at [773, 394] on img at bounding box center [777, 388] width 121 height 121
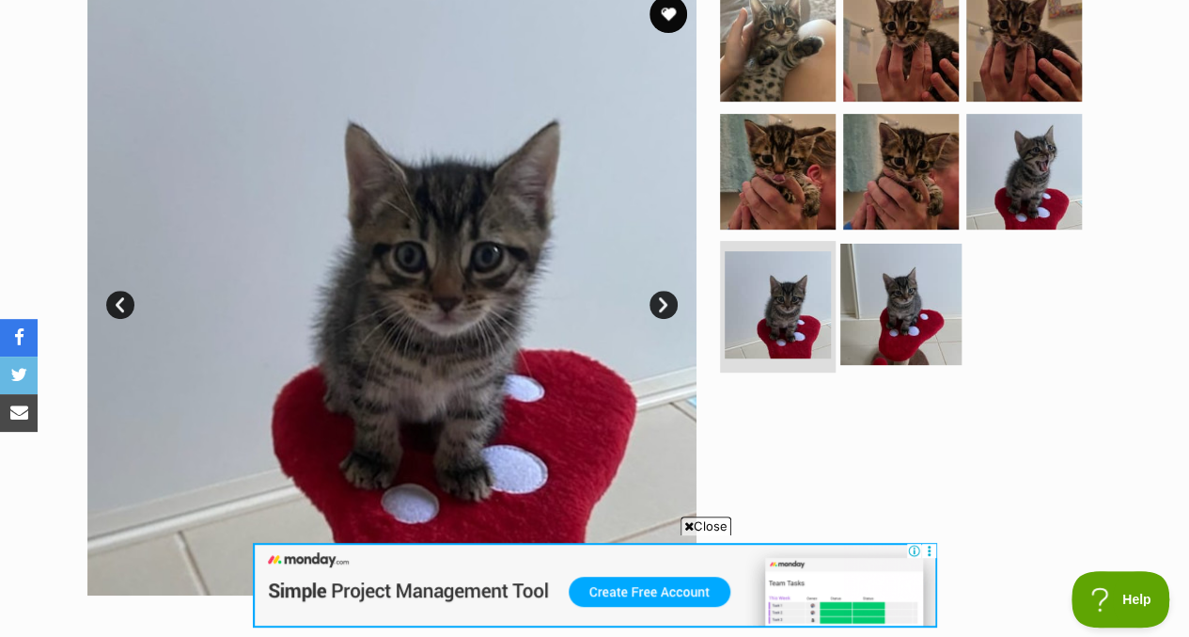
scroll to position [390, 0]
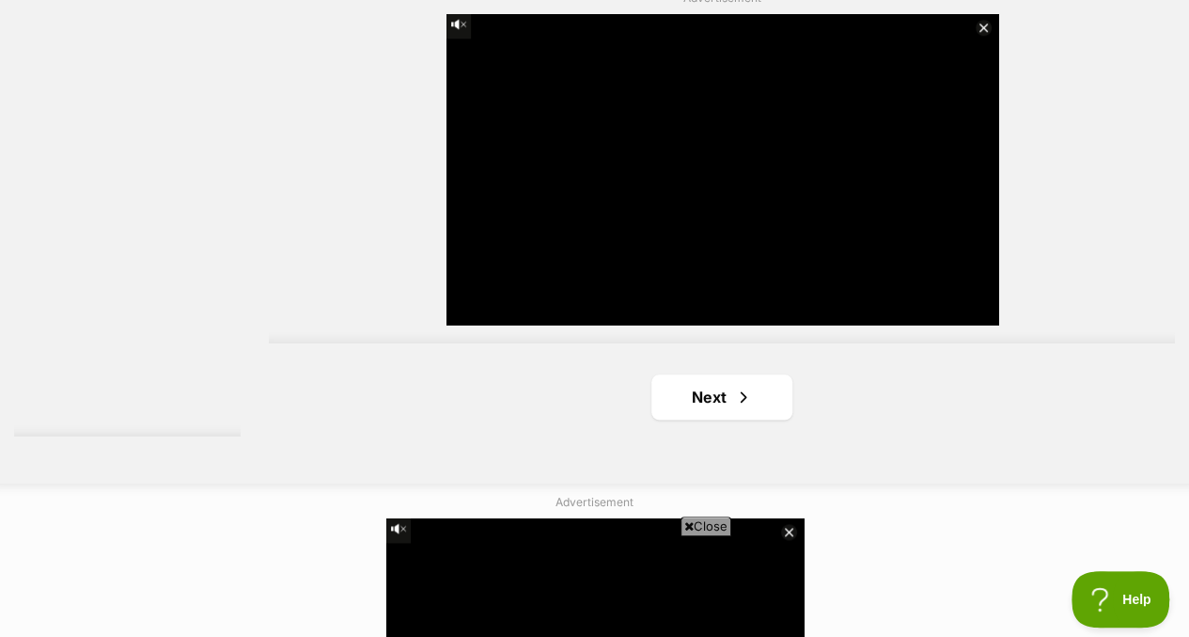
scroll to position [4491, 0]
